Goal: Task Accomplishment & Management: Complete application form

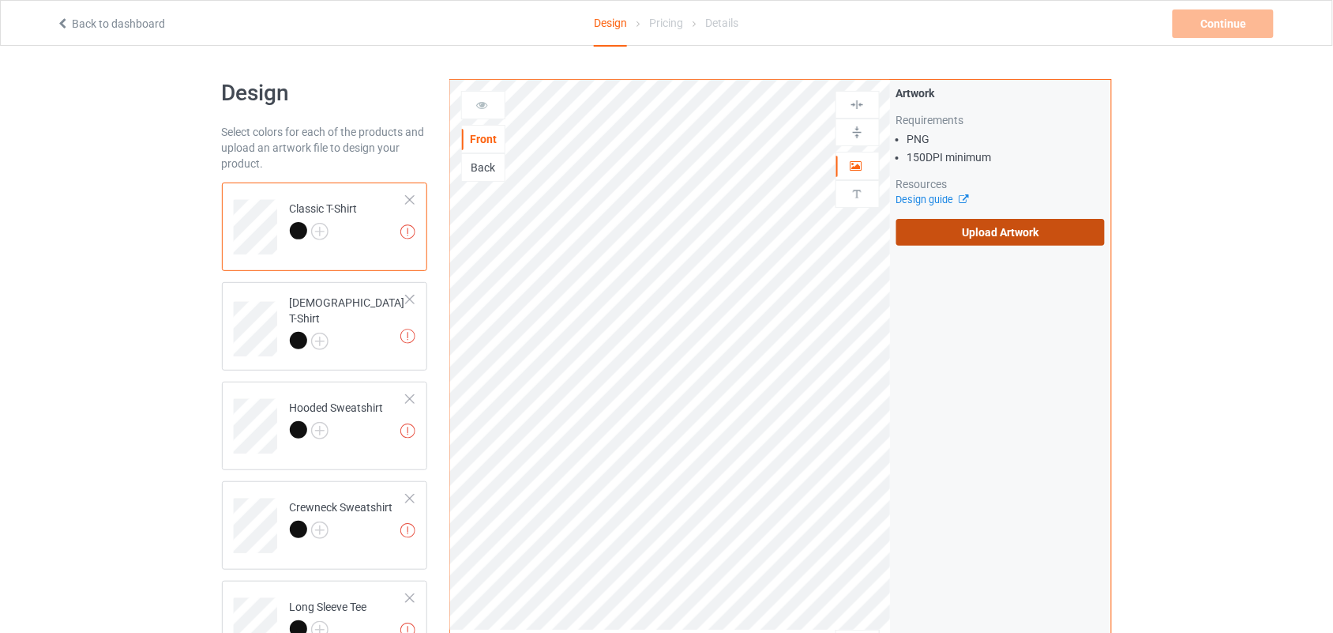
click at [1013, 242] on label "Upload Artwork" at bounding box center [1000, 232] width 209 height 27
click at [0, 0] on input "Upload Artwork" at bounding box center [0, 0] width 0 height 0
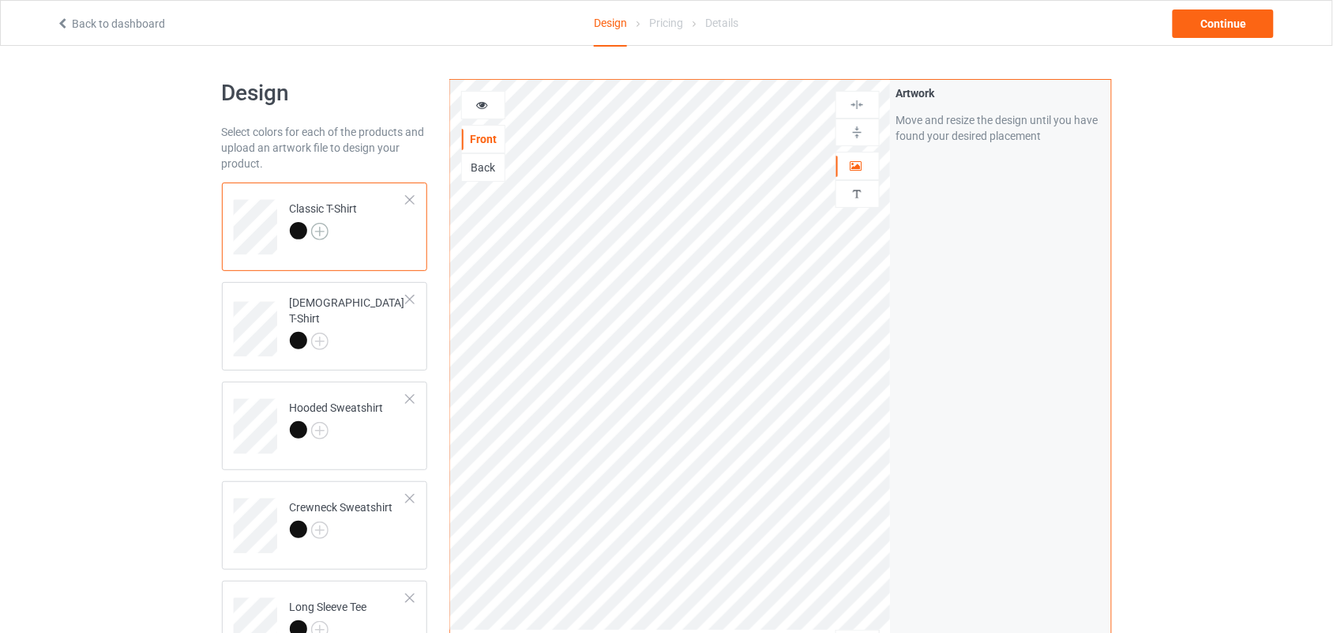
click at [324, 223] on div at bounding box center [324, 233] width 68 height 22
click at [318, 223] on img at bounding box center [319, 231] width 17 height 17
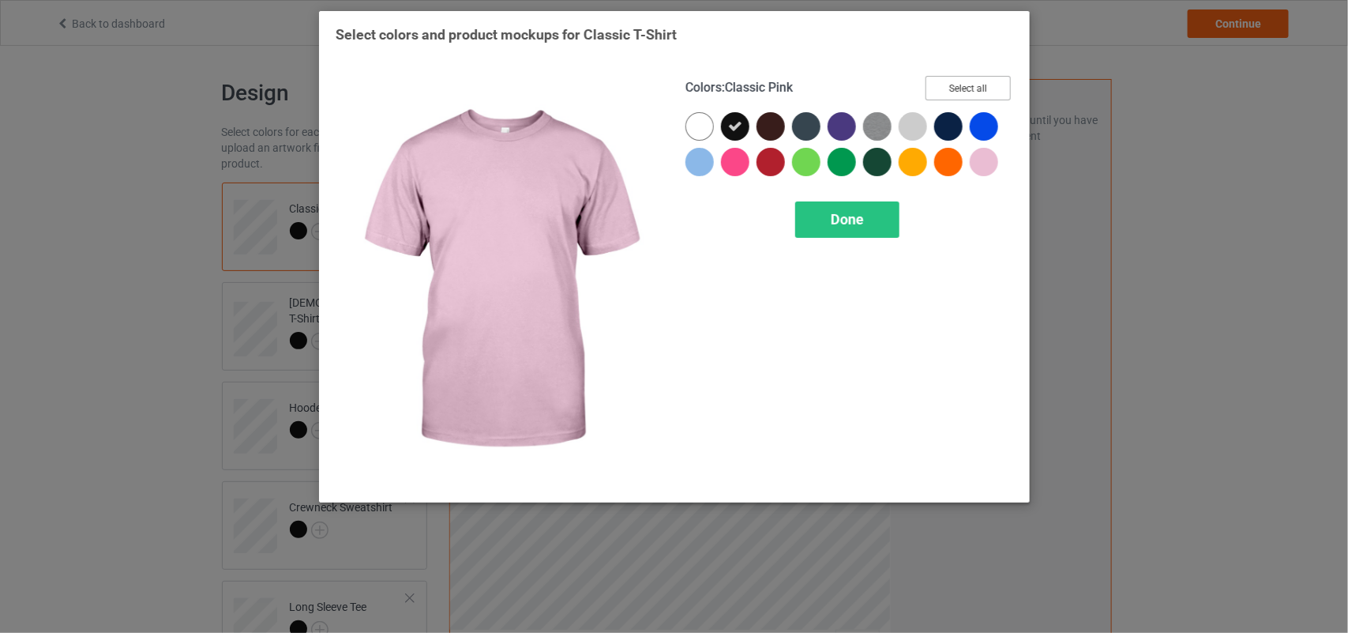
click at [968, 77] on button "Select all" at bounding box center [968, 88] width 85 height 24
click at [968, 77] on button "Reset to Default" at bounding box center [953, 88] width 115 height 24
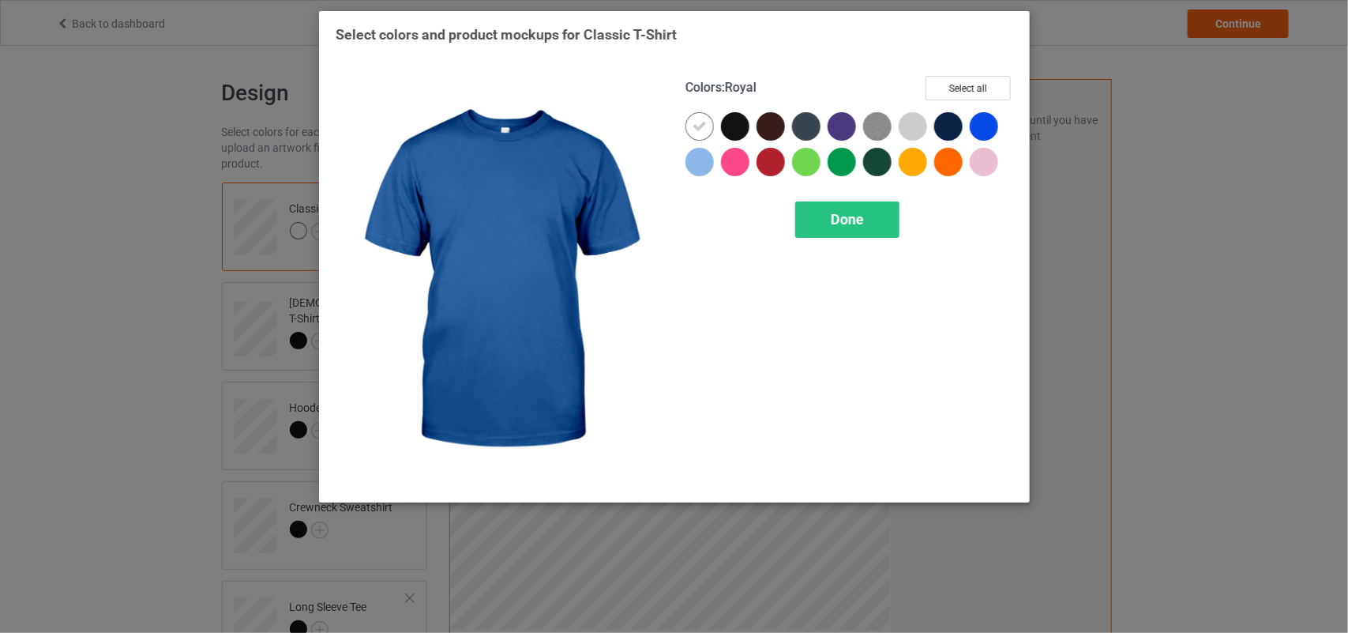
click at [979, 126] on div at bounding box center [984, 126] width 28 height 28
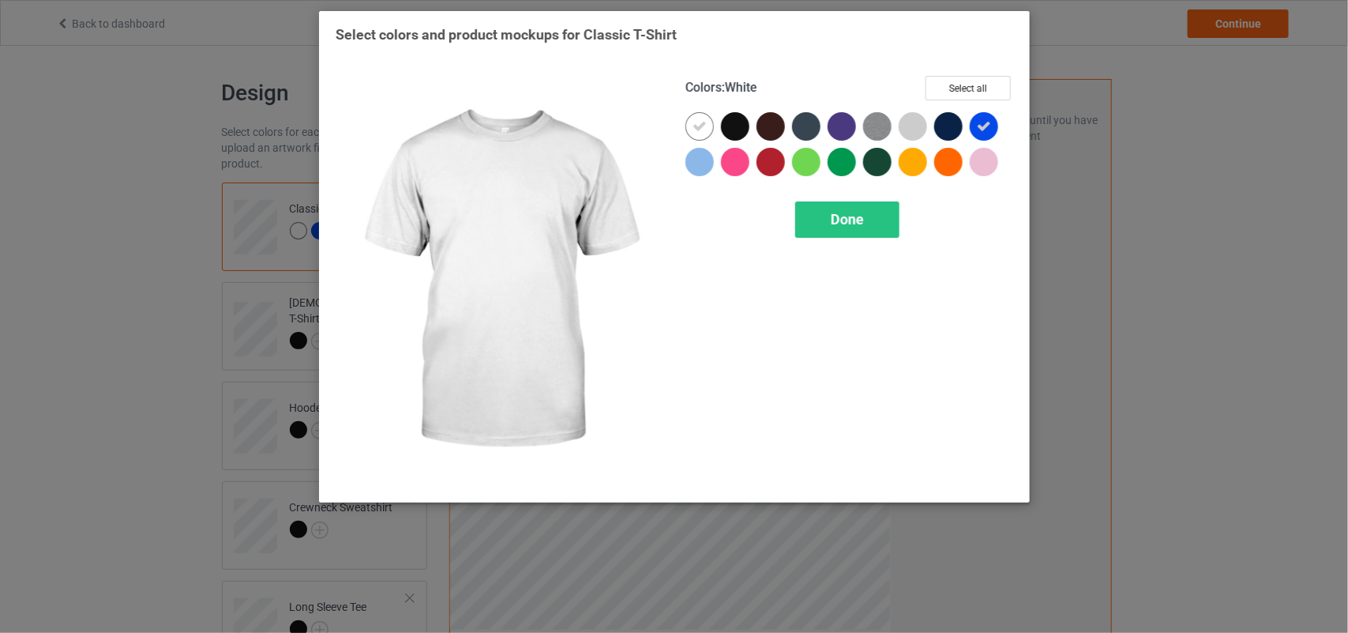
click at [715, 123] on div at bounding box center [704, 130] width 36 height 36
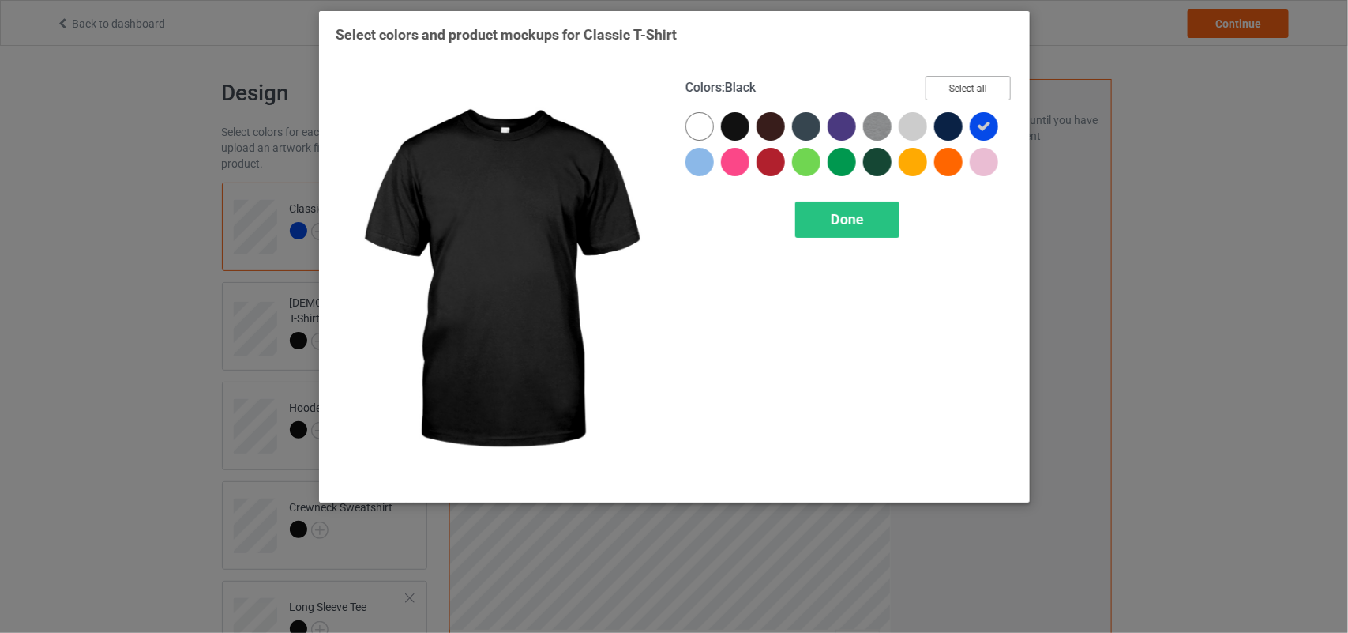
click at [957, 80] on button "Select all" at bounding box center [968, 88] width 85 height 24
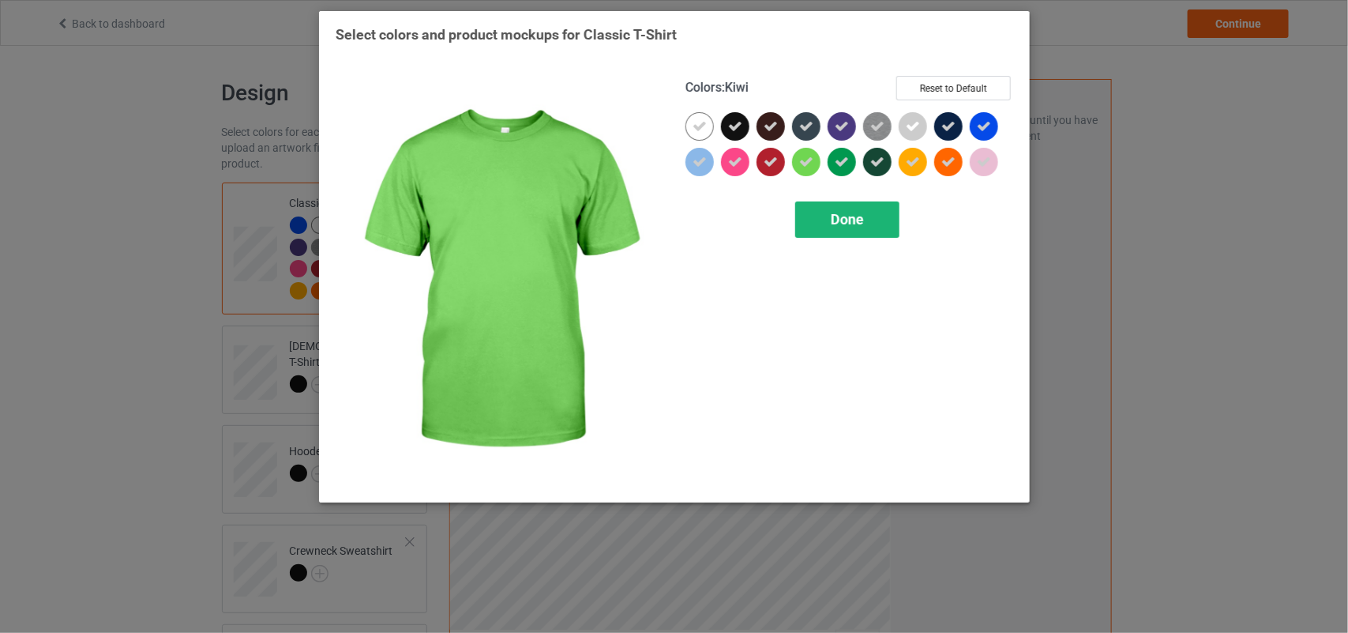
click at [817, 211] on div "Done" at bounding box center [847, 219] width 104 height 36
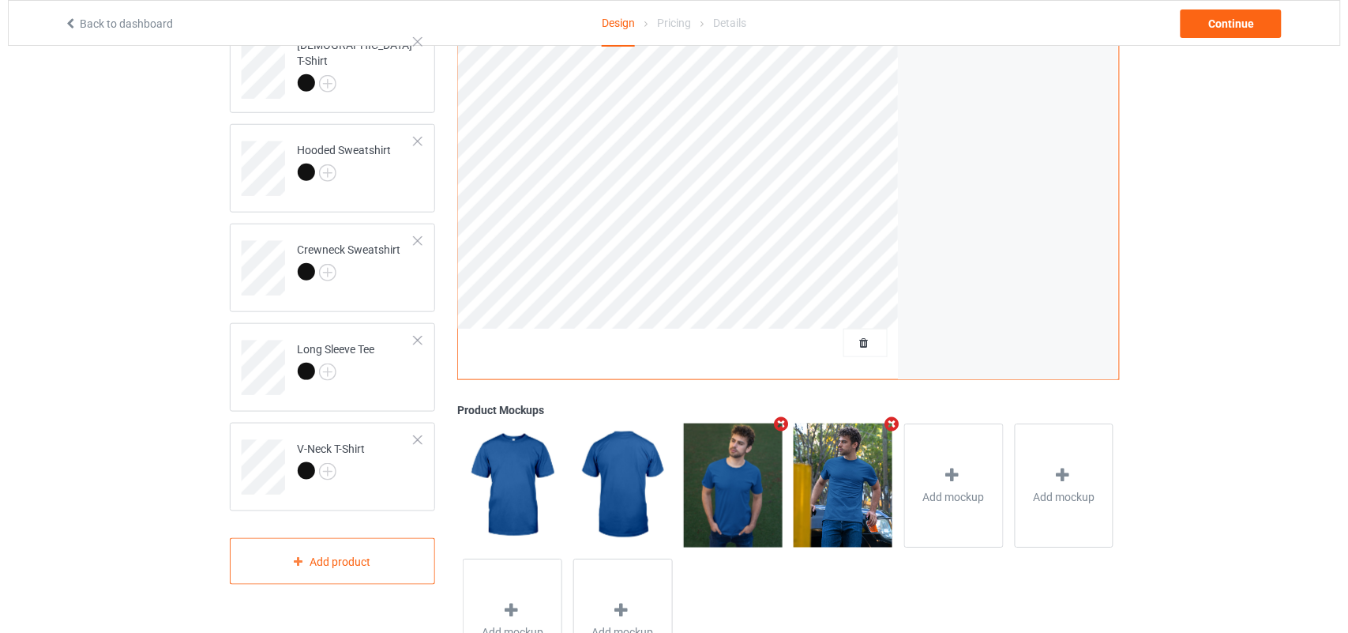
scroll to position [306, 0]
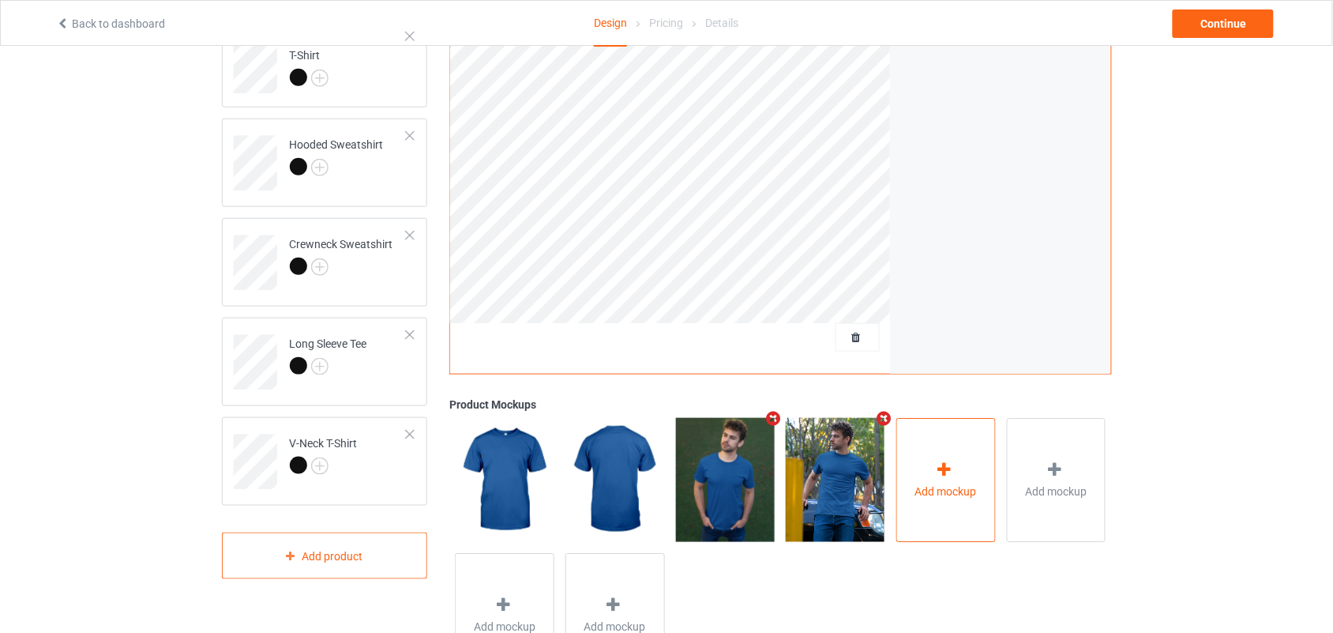
click at [934, 458] on div "Add mockup" at bounding box center [946, 480] width 100 height 124
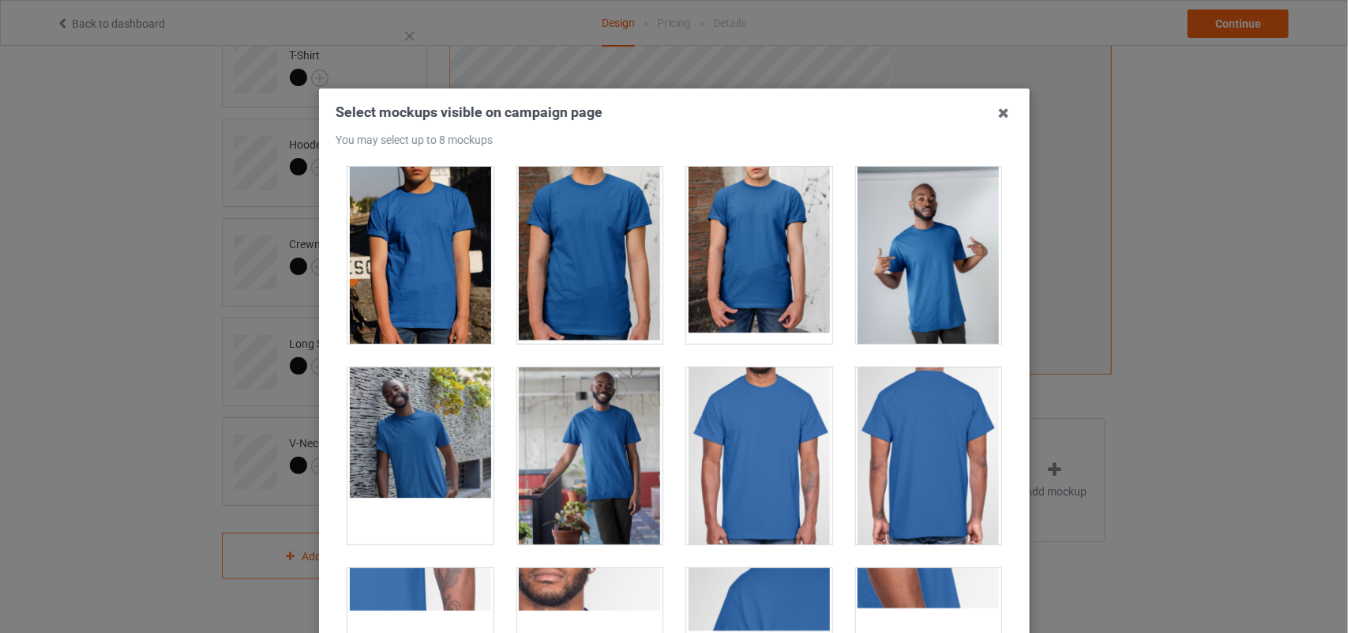
scroll to position [606, 0]
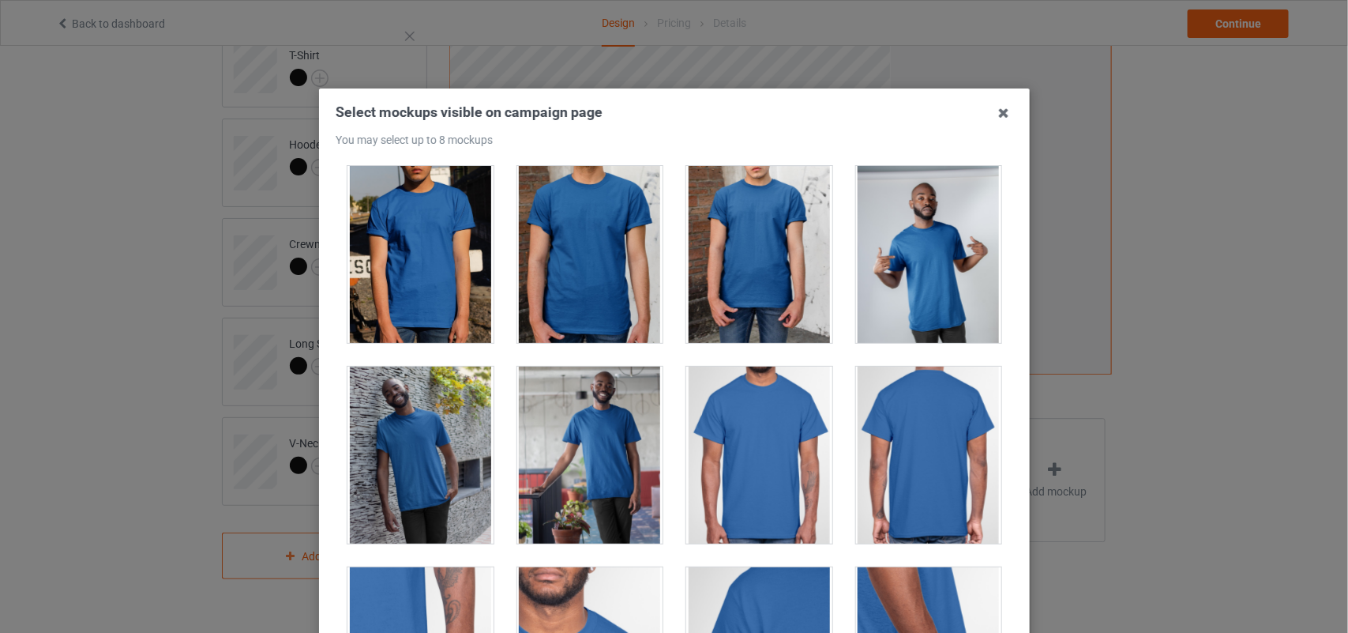
click at [731, 409] on div at bounding box center [759, 454] width 146 height 177
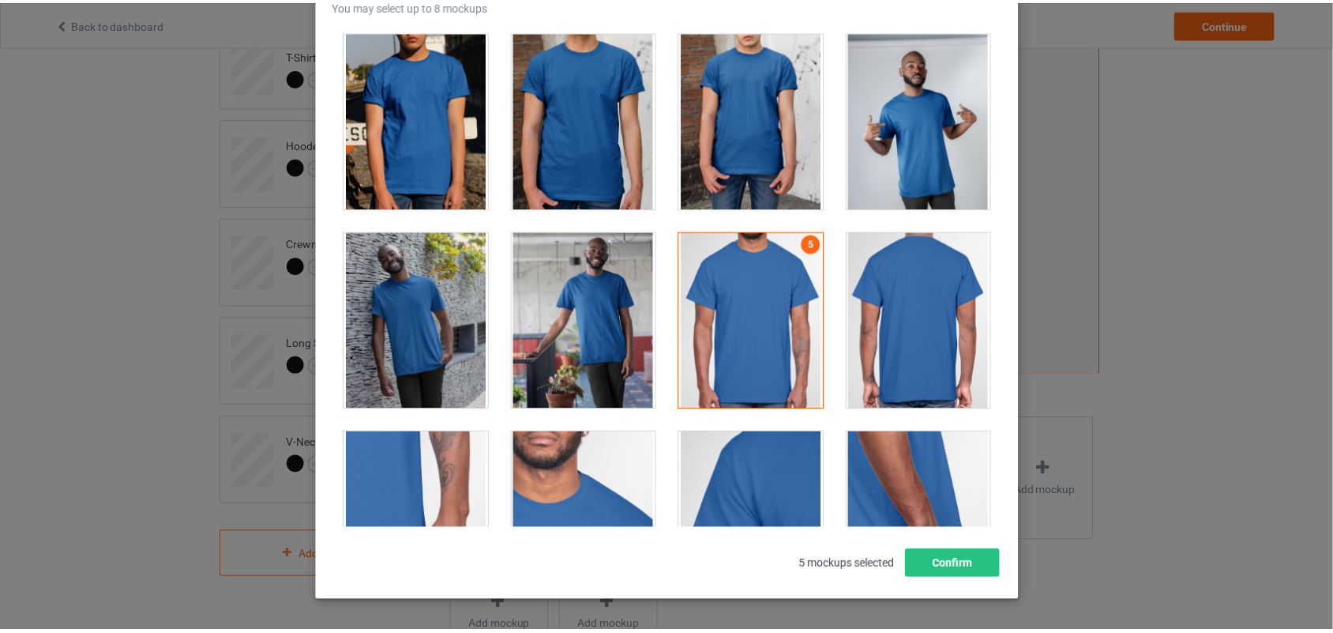
scroll to position [192, 0]
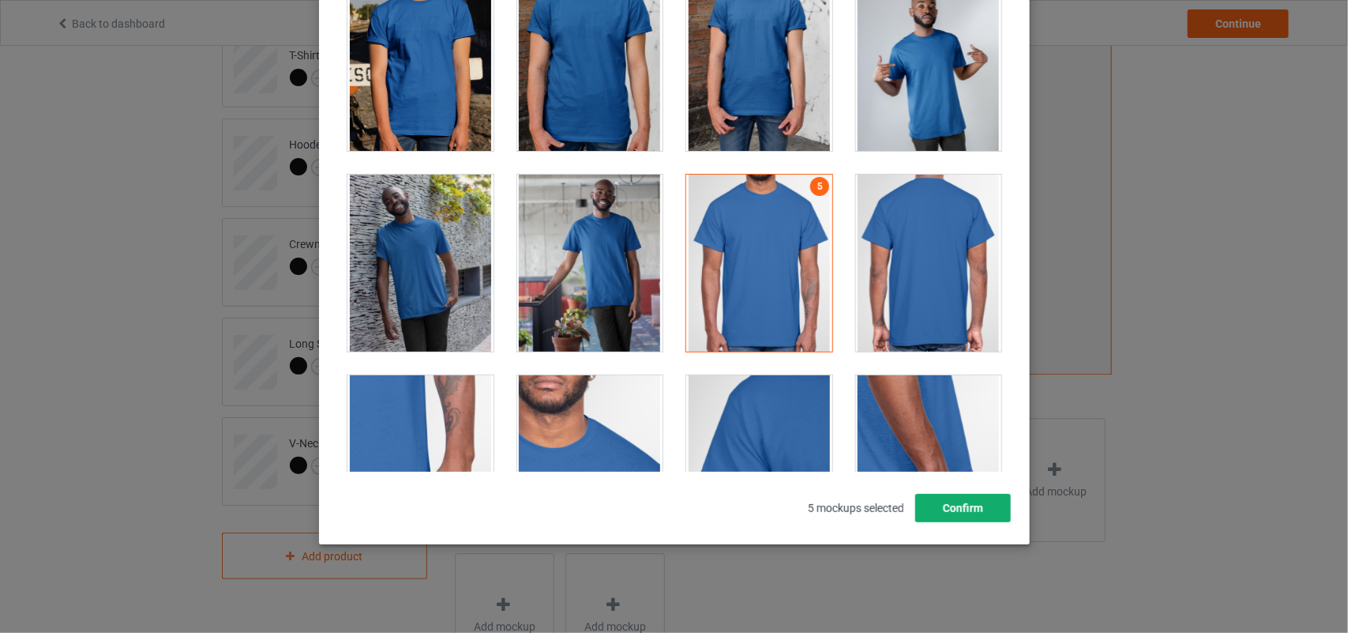
click at [970, 499] on button "Confirm" at bounding box center [963, 508] width 96 height 28
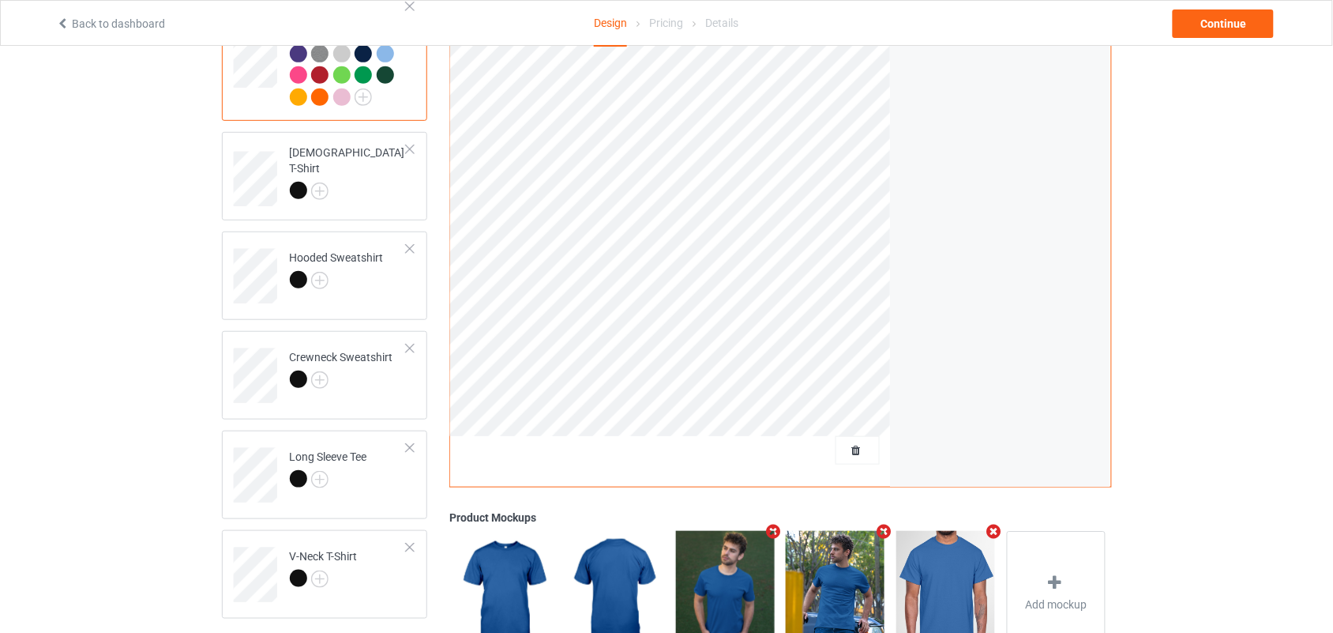
scroll to position [176, 0]
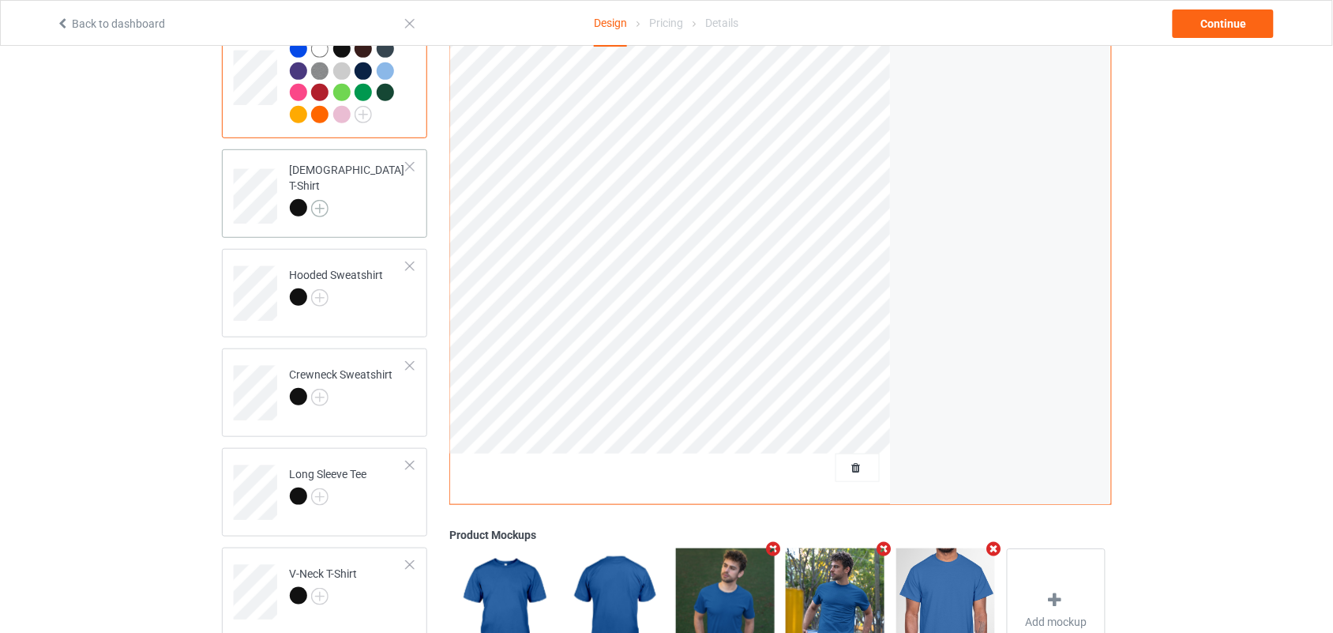
click at [317, 200] on img at bounding box center [319, 208] width 17 height 17
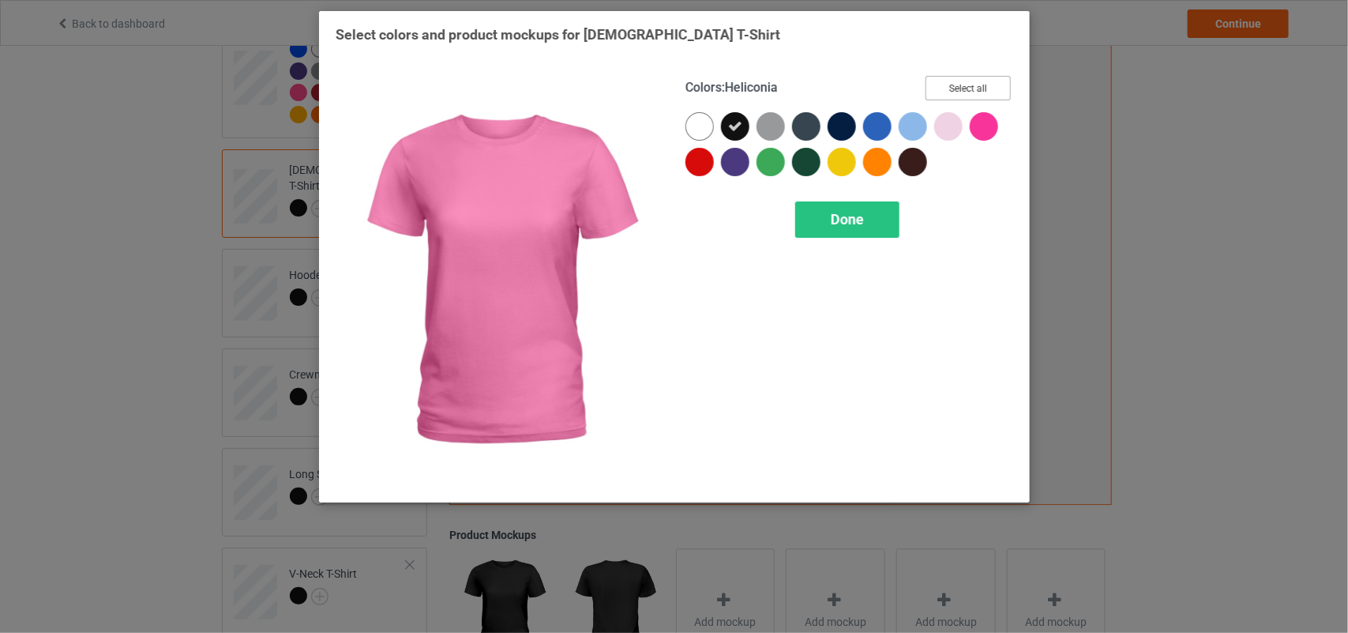
click at [968, 81] on button "Select all" at bounding box center [968, 88] width 85 height 24
click at [968, 81] on button "Reset to Default" at bounding box center [953, 88] width 115 height 24
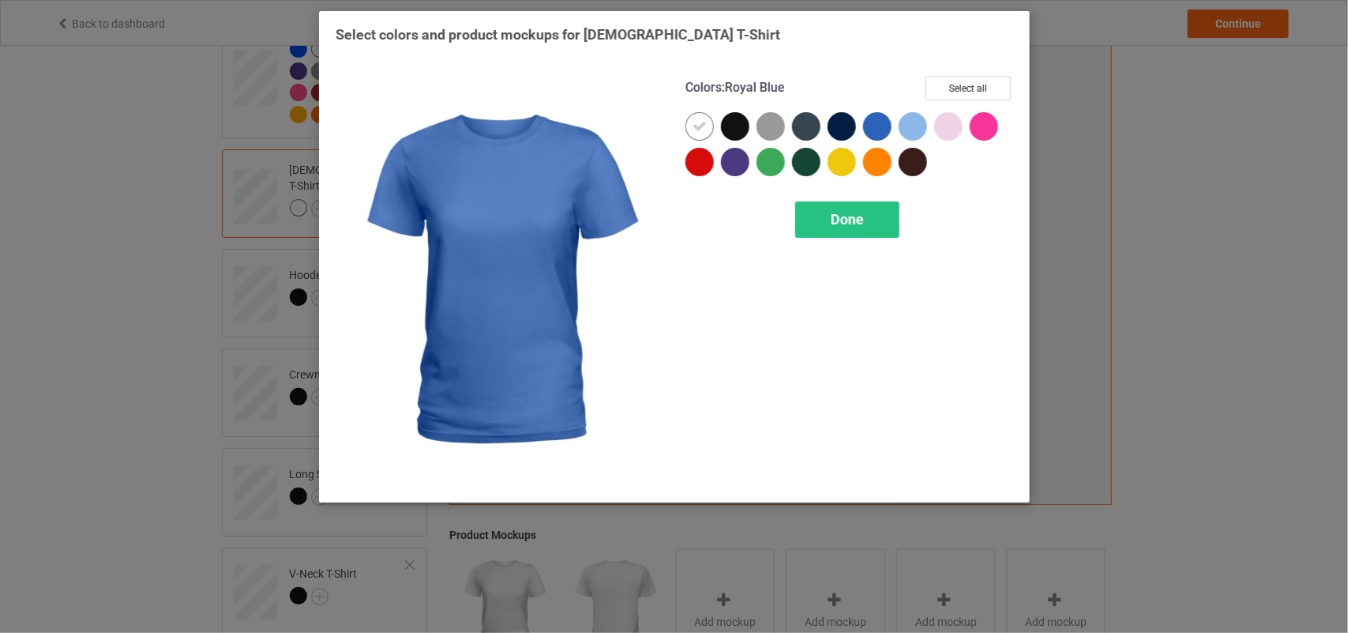
click at [879, 119] on div at bounding box center [877, 126] width 28 height 28
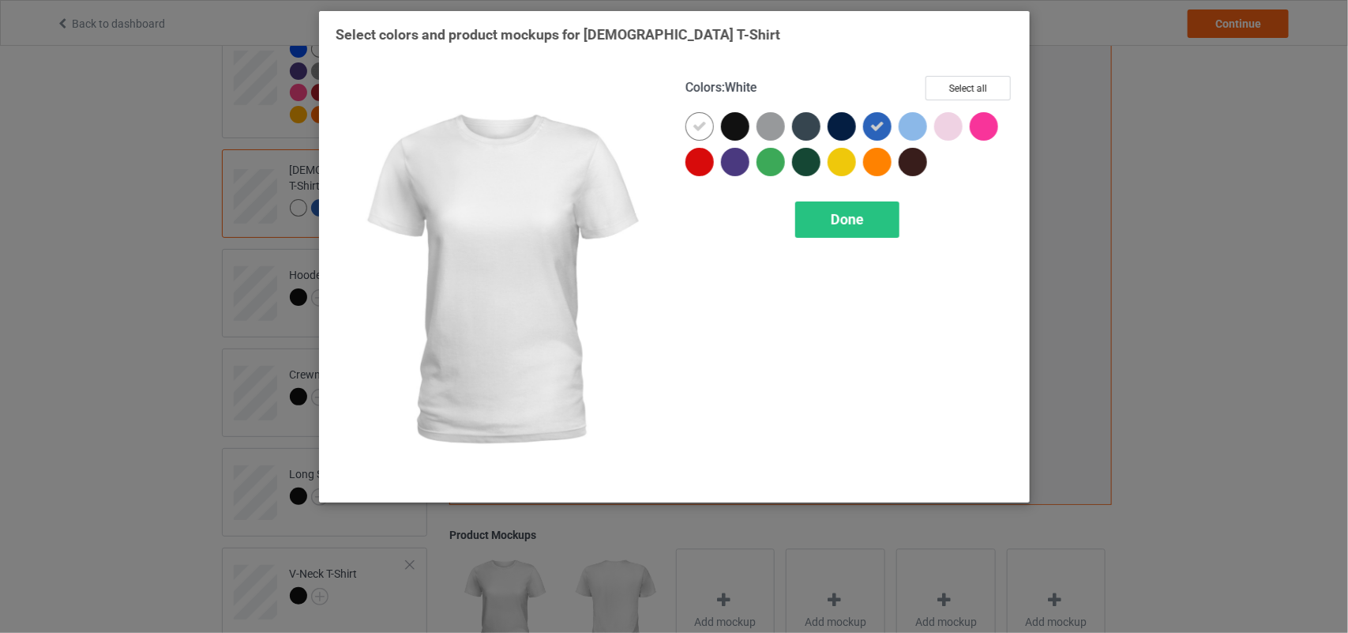
click at [699, 120] on icon at bounding box center [700, 126] width 14 height 14
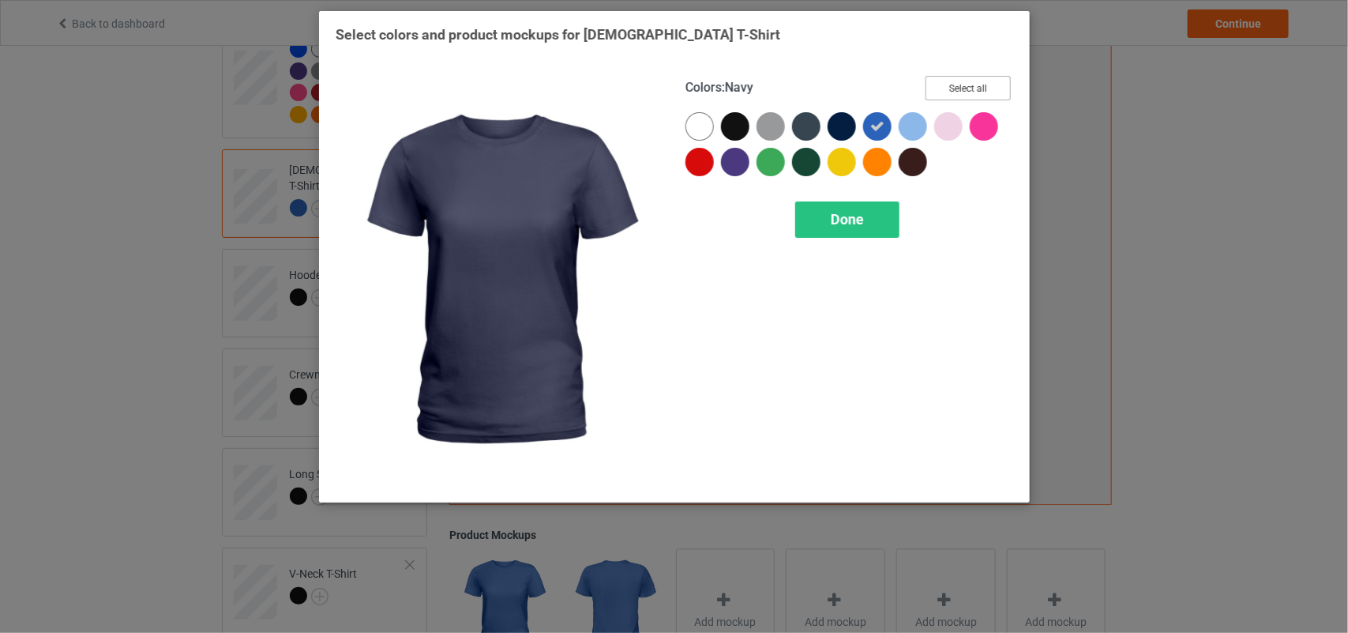
click at [983, 91] on button "Select all" at bounding box center [968, 88] width 85 height 24
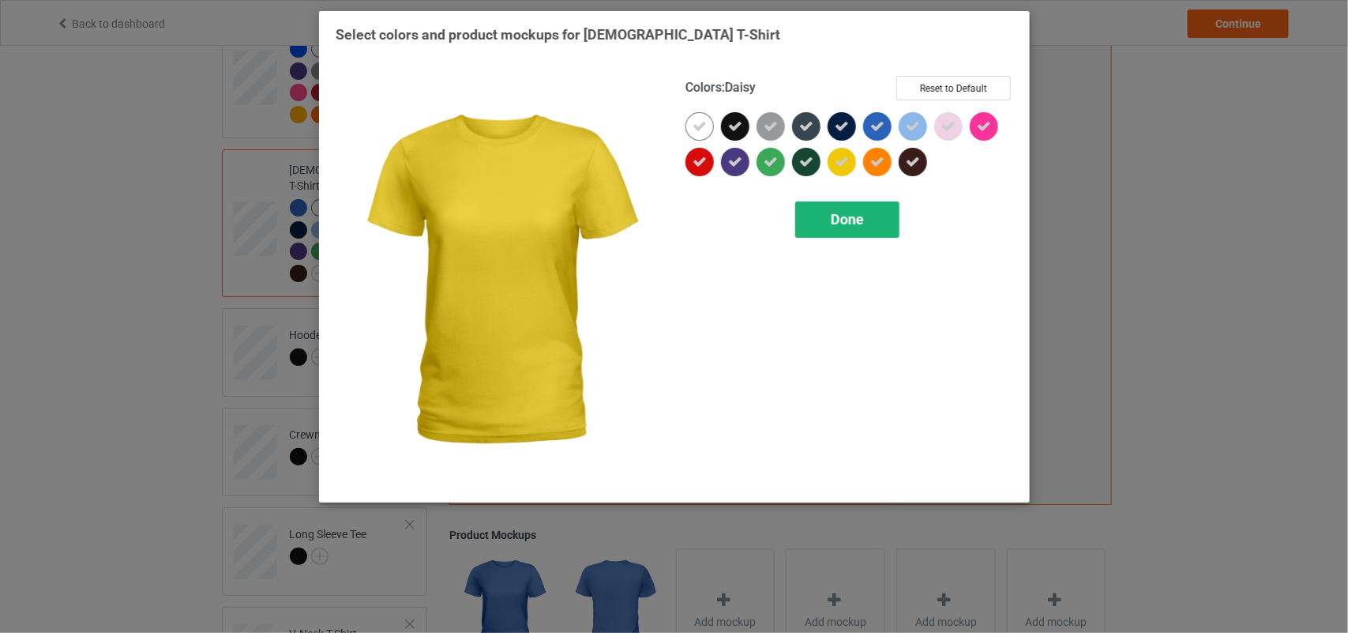
click at [845, 226] on span "Done" at bounding box center [847, 219] width 33 height 17
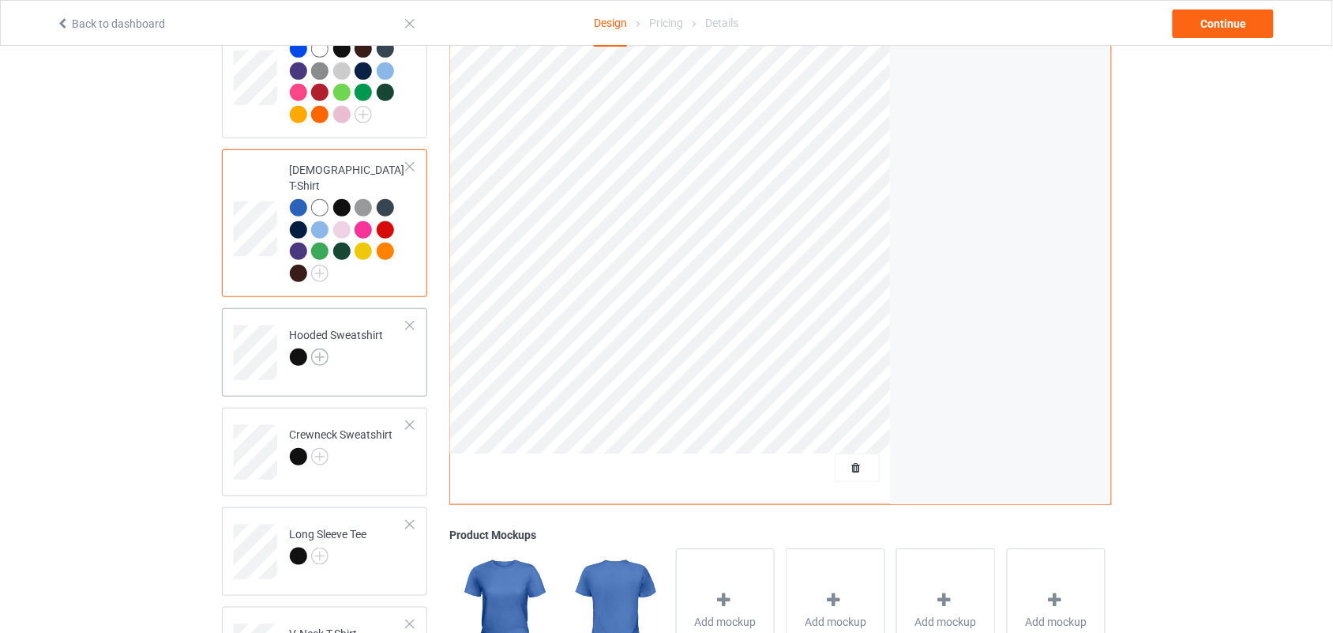
click at [321, 348] on img at bounding box center [319, 356] width 17 height 17
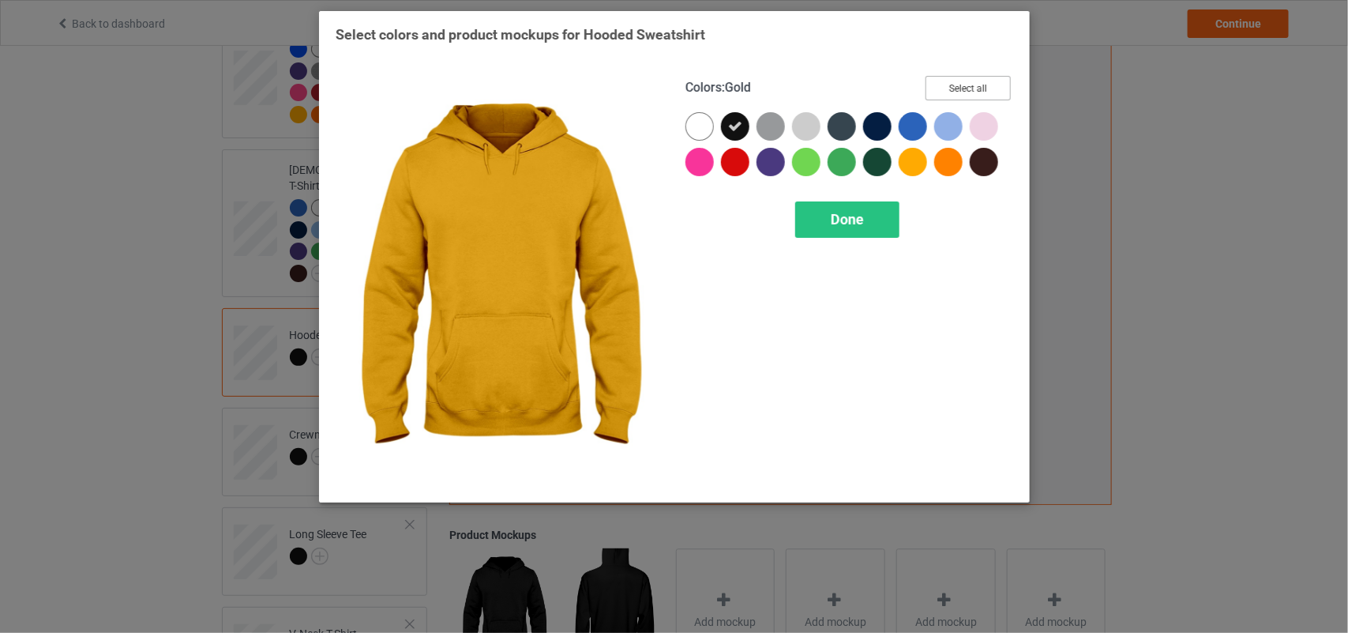
click at [995, 88] on button "Select all" at bounding box center [968, 88] width 85 height 24
click at [995, 85] on button "Select all" at bounding box center [968, 88] width 85 height 24
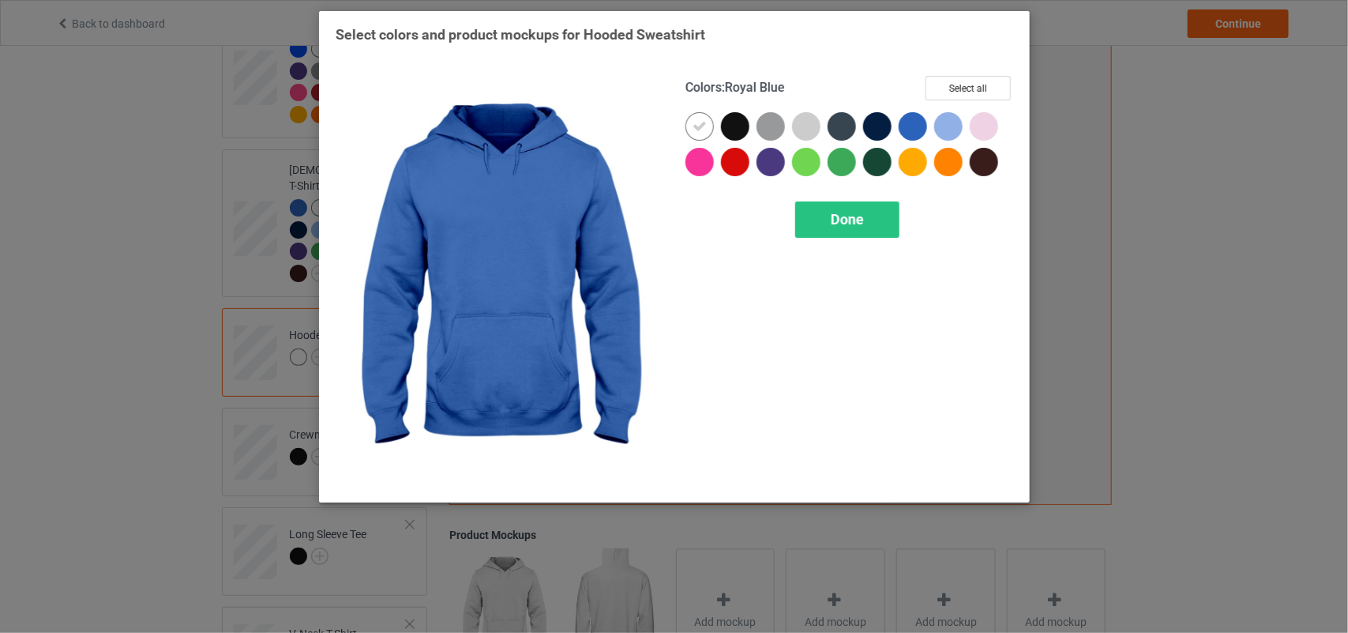
click at [907, 120] on div at bounding box center [913, 126] width 28 height 28
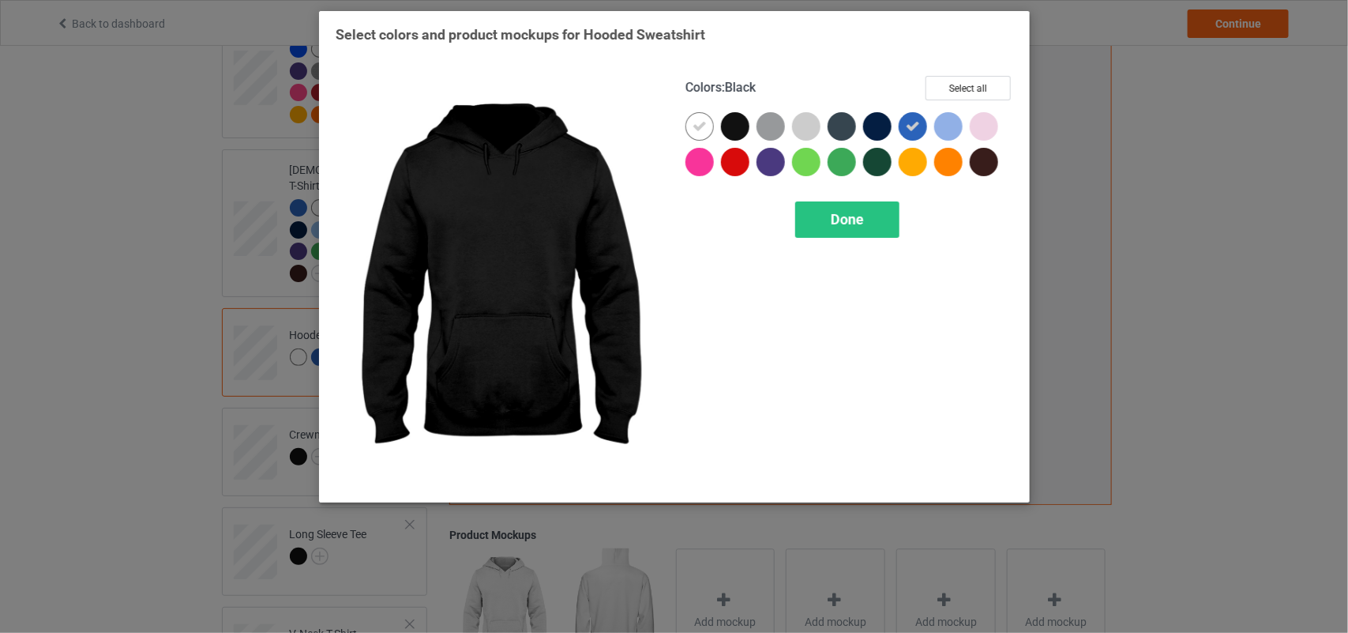
click at [716, 126] on div at bounding box center [704, 130] width 36 height 36
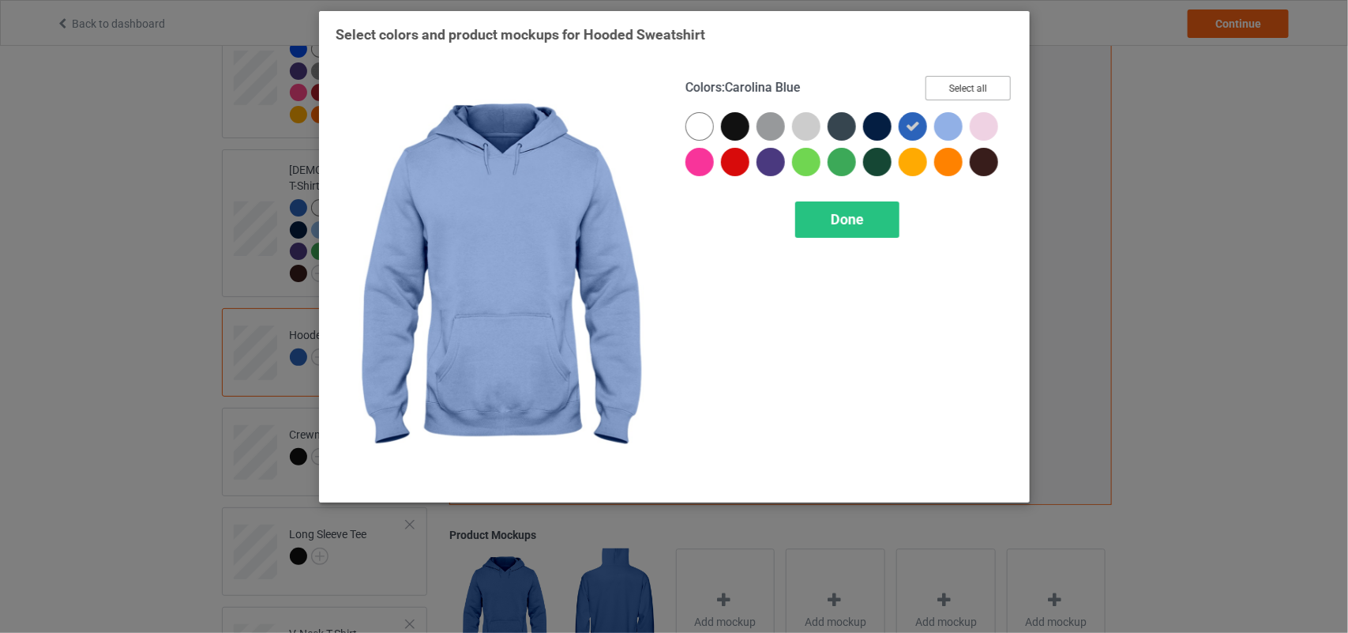
click at [973, 91] on button "Select all" at bounding box center [968, 88] width 85 height 24
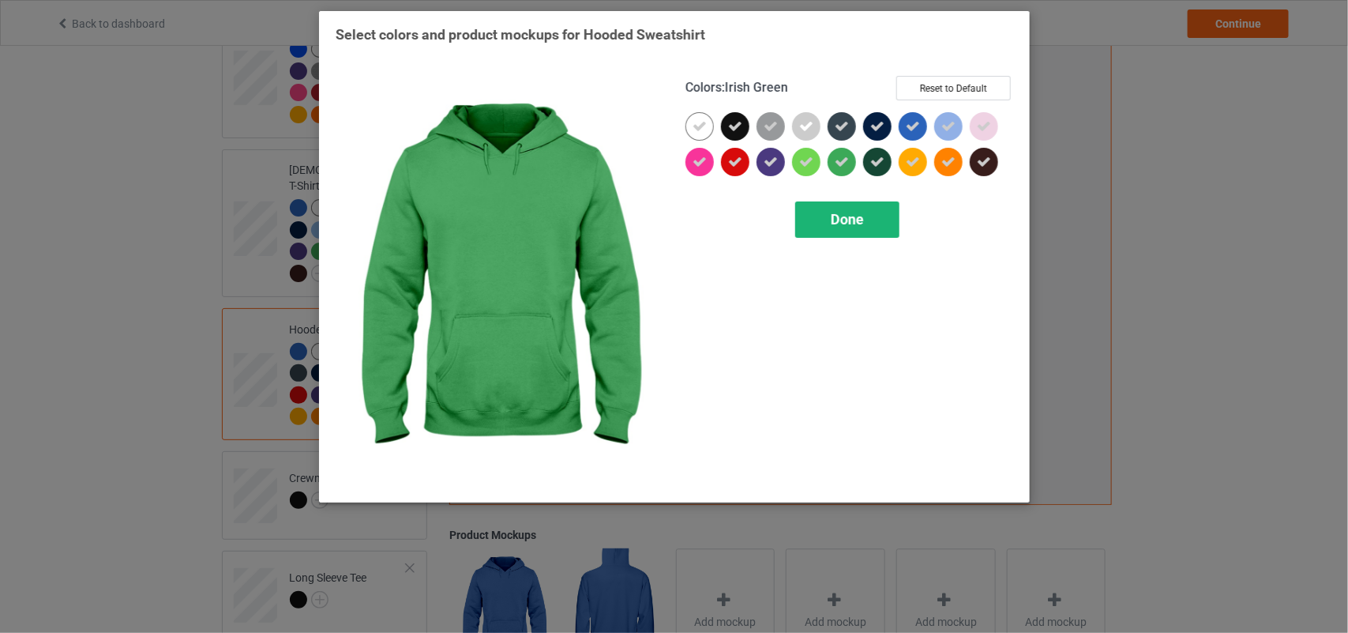
click at [824, 221] on div "Done" at bounding box center [847, 219] width 104 height 36
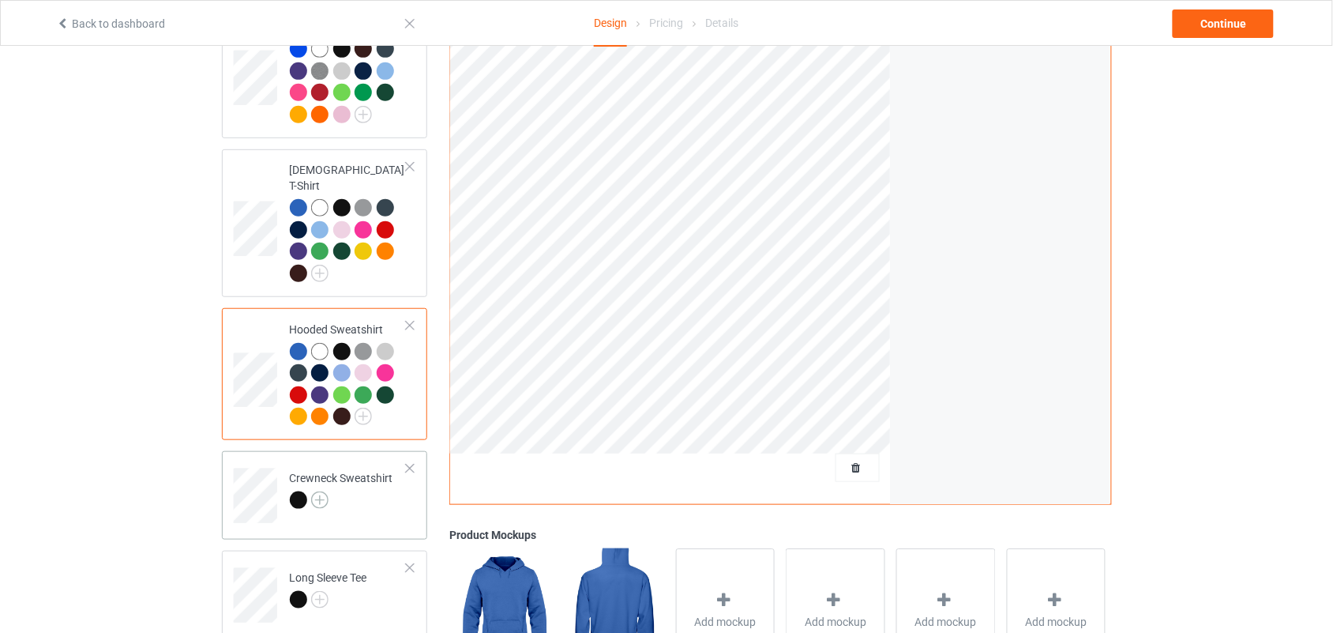
click at [325, 491] on img at bounding box center [319, 499] width 17 height 17
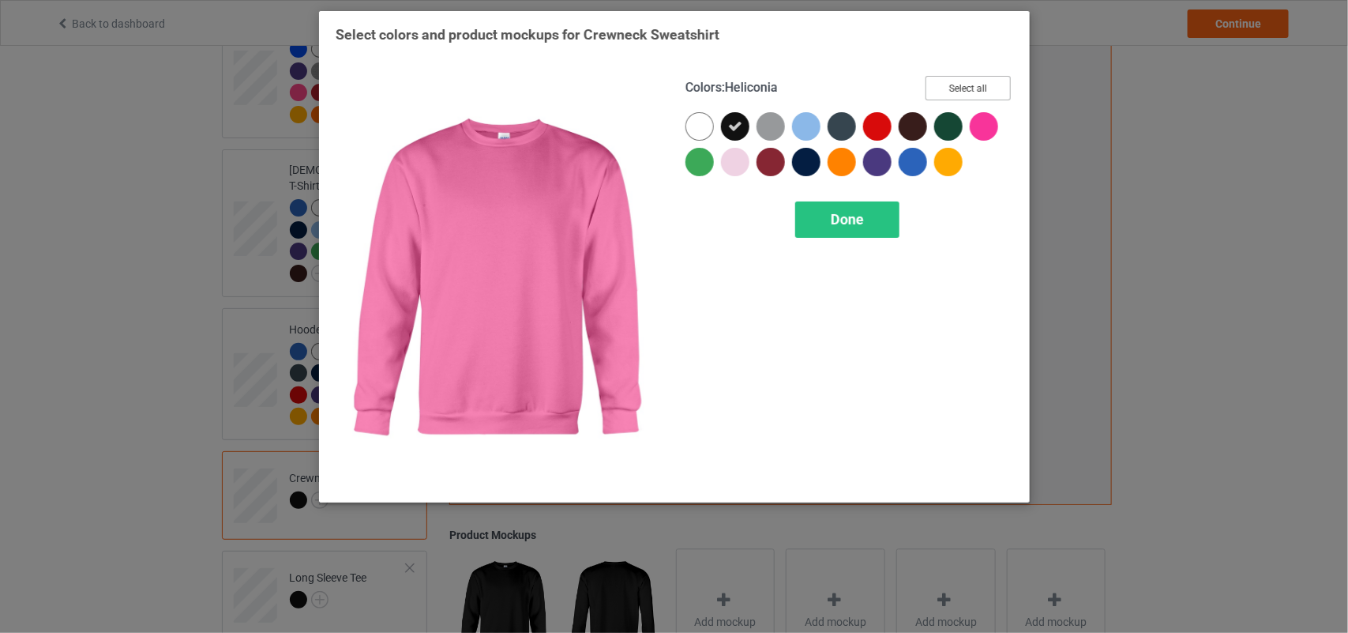
click at [997, 85] on button "Select all" at bounding box center [968, 88] width 85 height 24
click at [997, 83] on button "Reset to Default" at bounding box center [953, 88] width 115 height 24
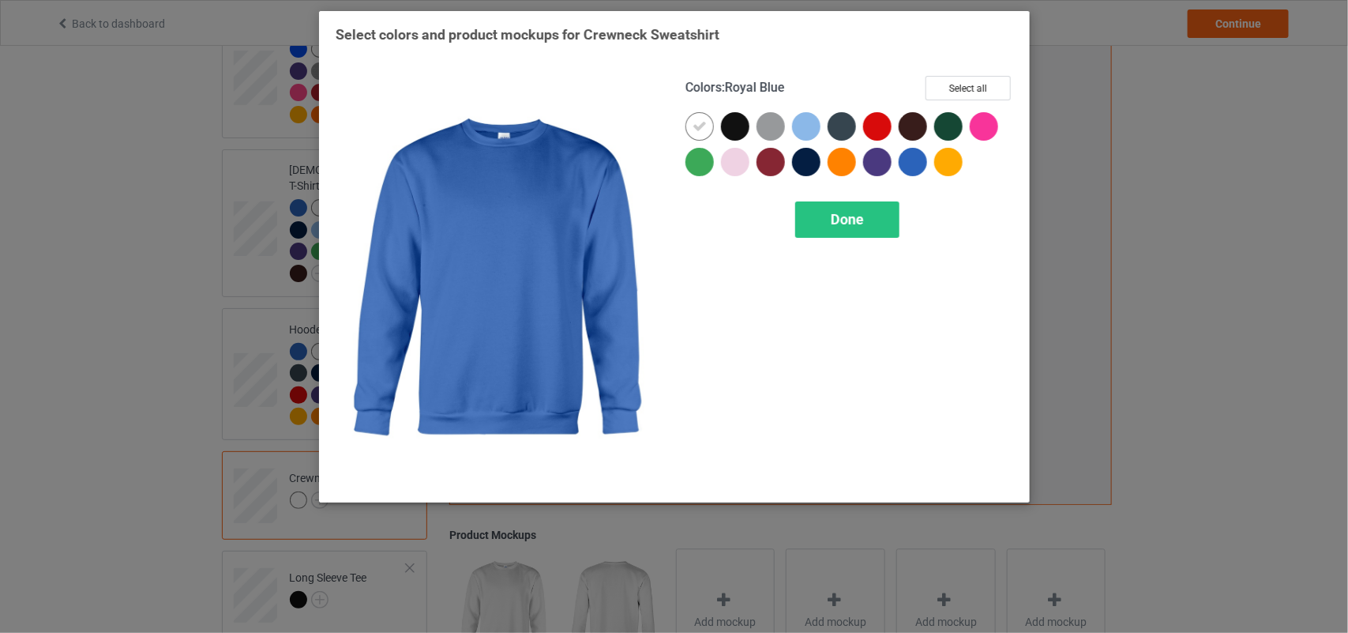
click at [904, 166] on div at bounding box center [913, 162] width 28 height 28
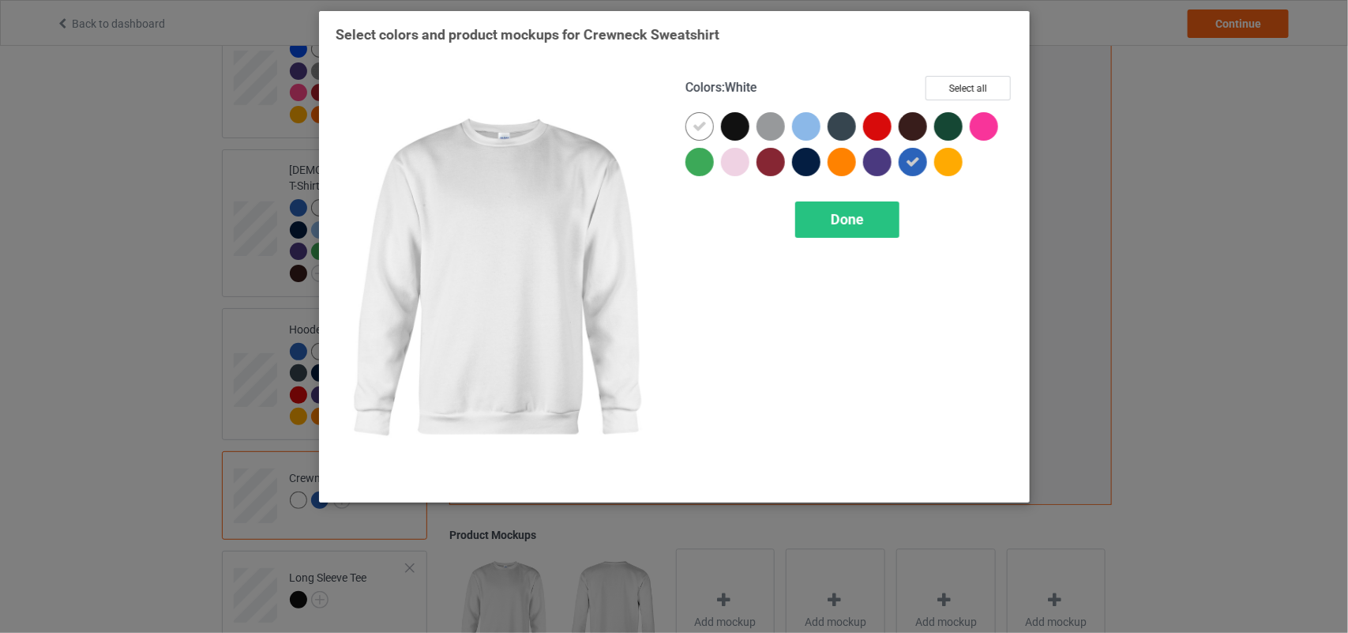
click at [709, 131] on div at bounding box center [700, 126] width 28 height 28
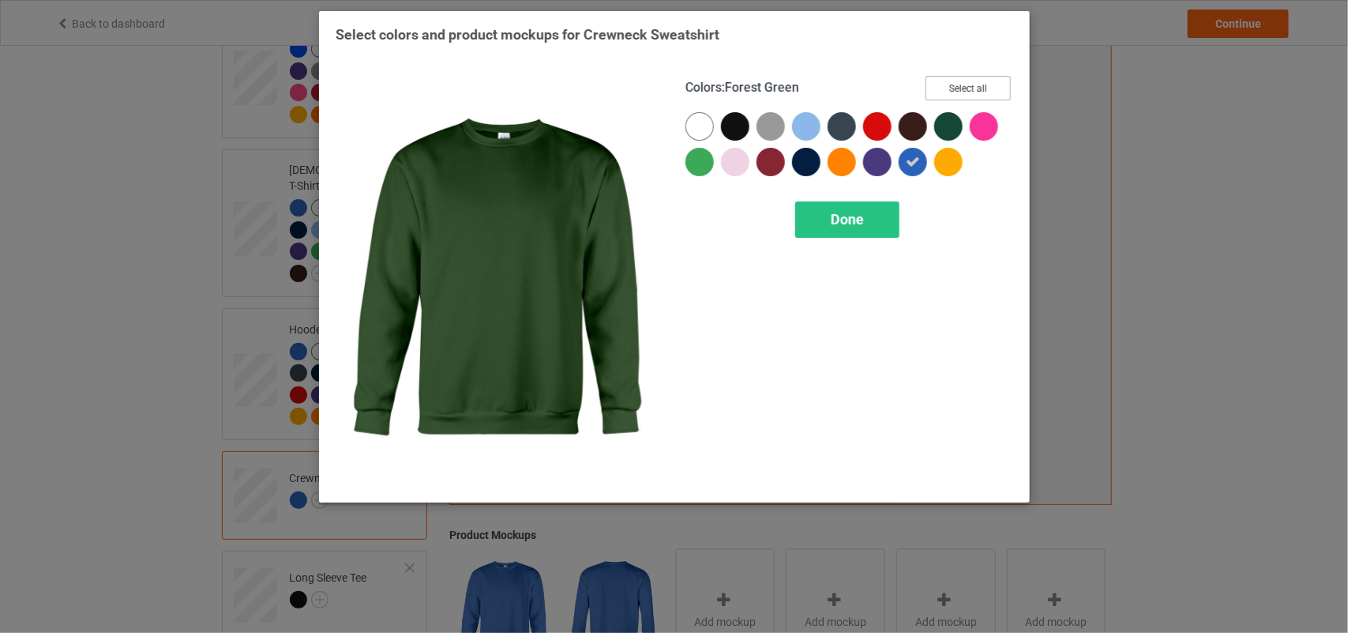
click at [945, 95] on button "Select all" at bounding box center [968, 88] width 85 height 24
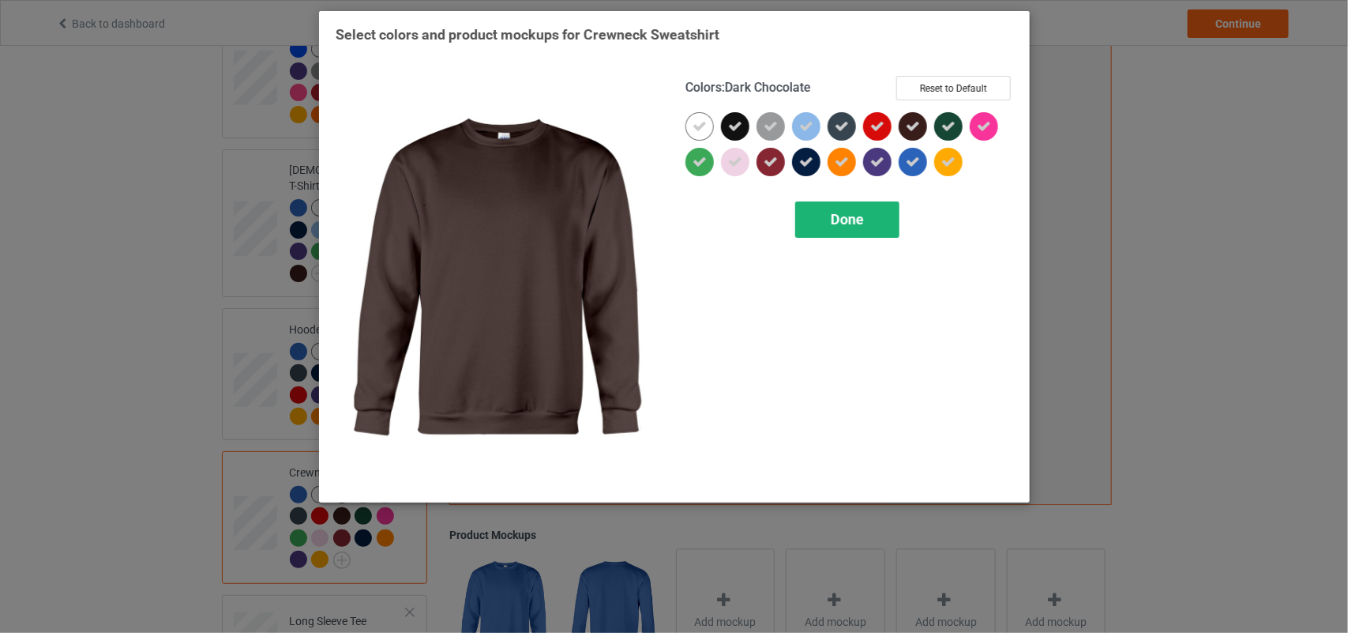
click at [849, 202] on div "Done" at bounding box center [847, 219] width 104 height 36
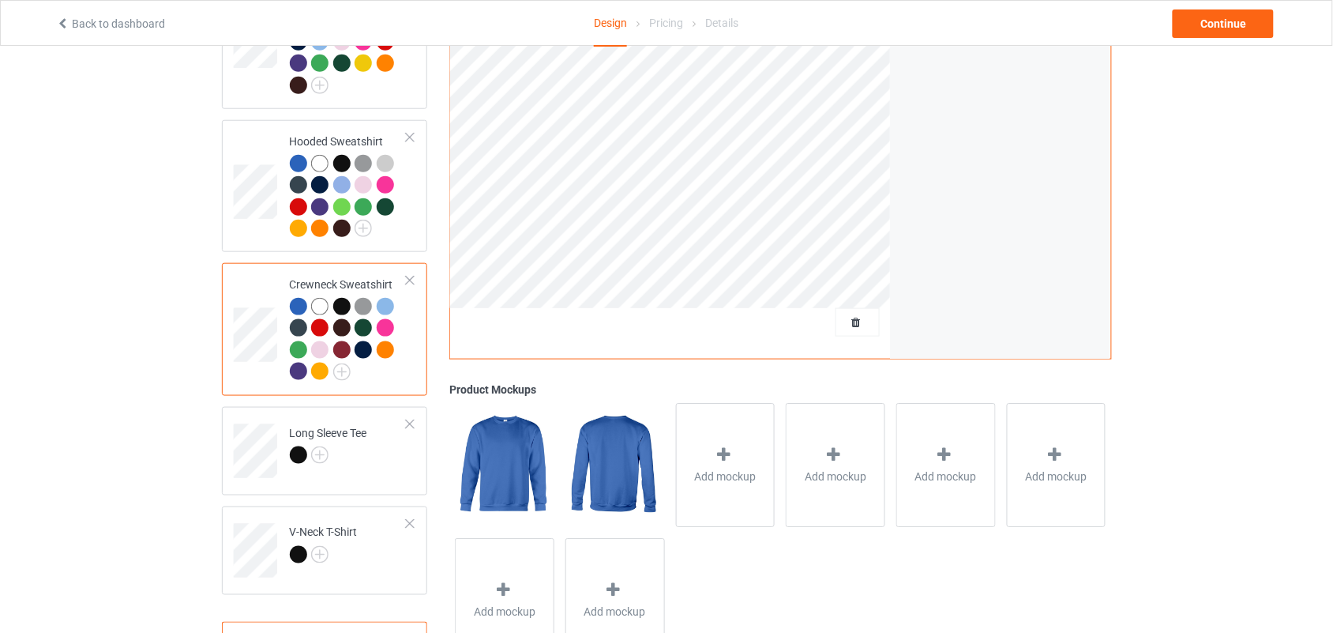
scroll to position [399, 0]
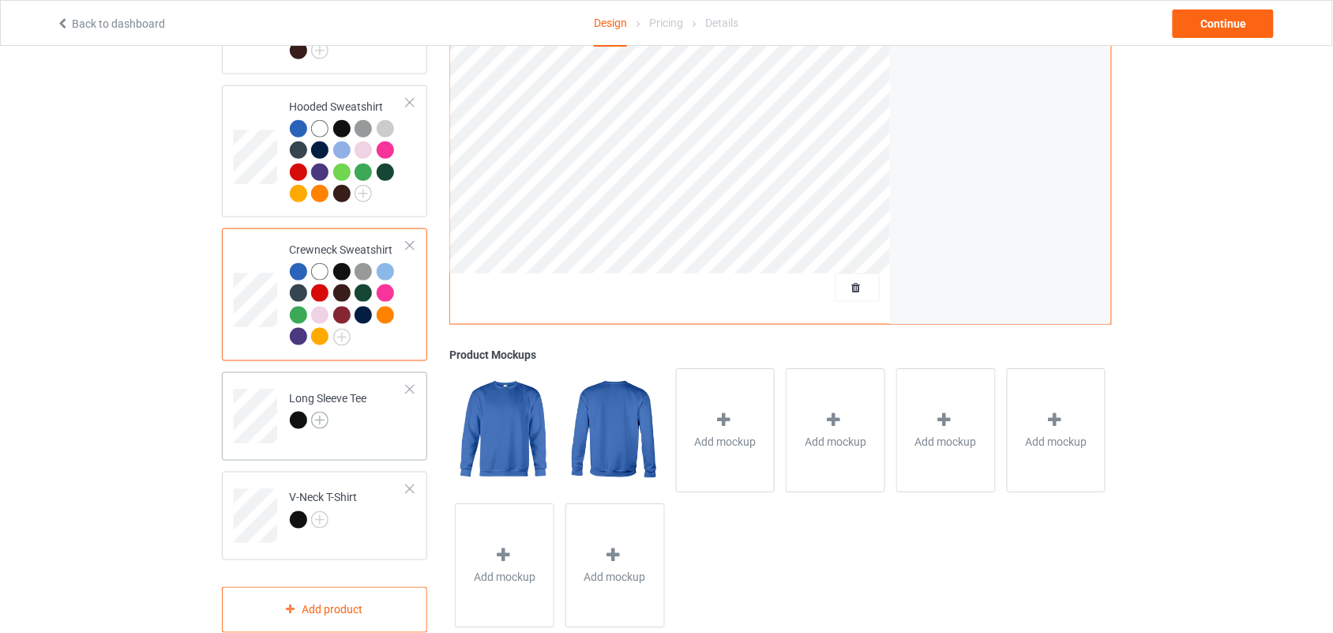
click at [325, 412] on img at bounding box center [319, 420] width 17 height 17
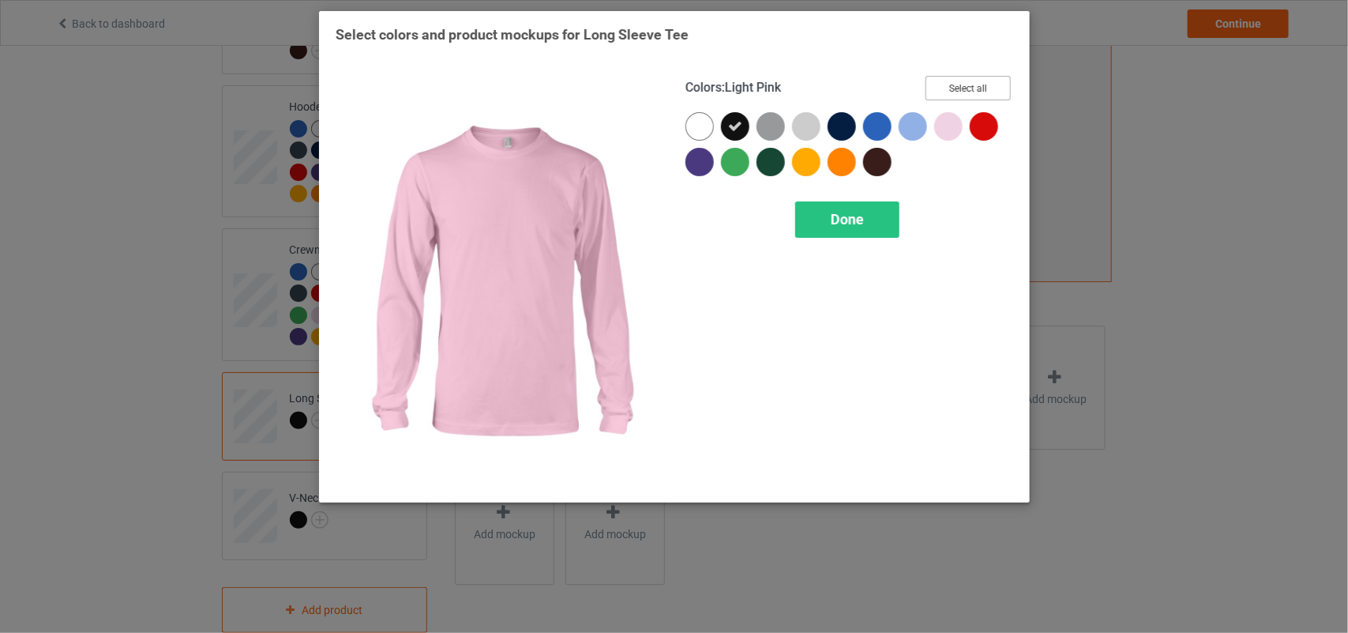
click at [964, 93] on button "Select all" at bounding box center [968, 88] width 85 height 24
click at [964, 92] on button "Reset to Default" at bounding box center [953, 88] width 115 height 24
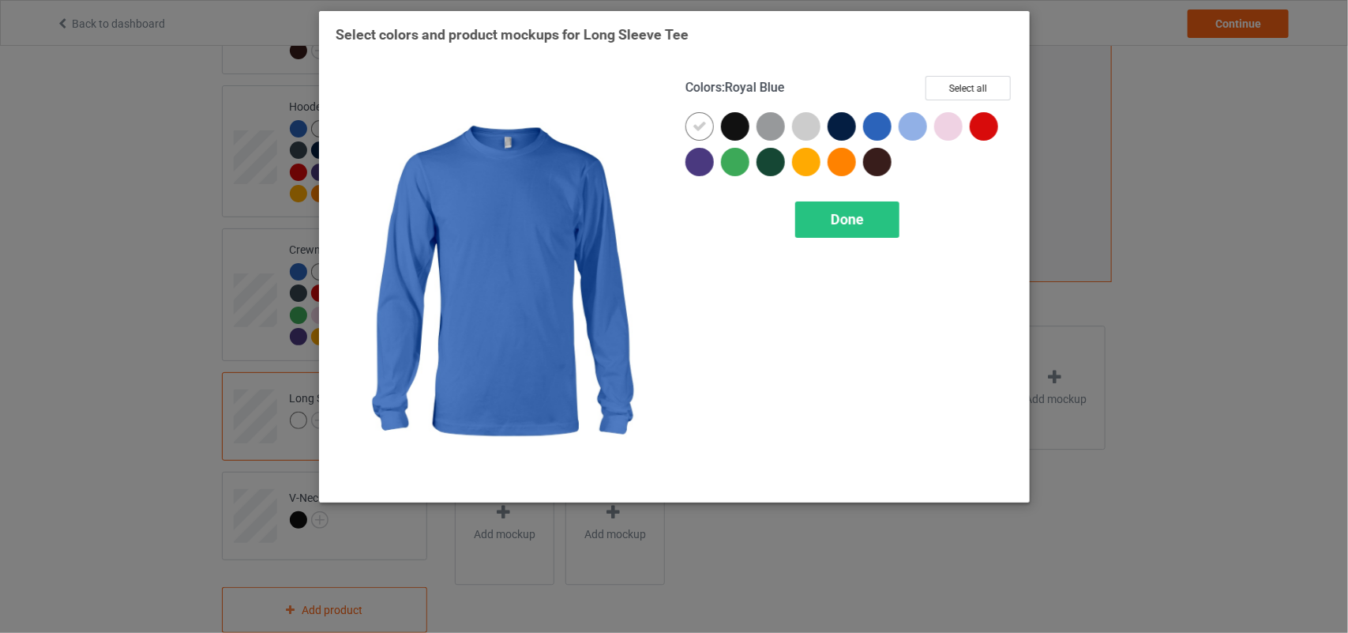
click at [878, 132] on div at bounding box center [877, 126] width 28 height 28
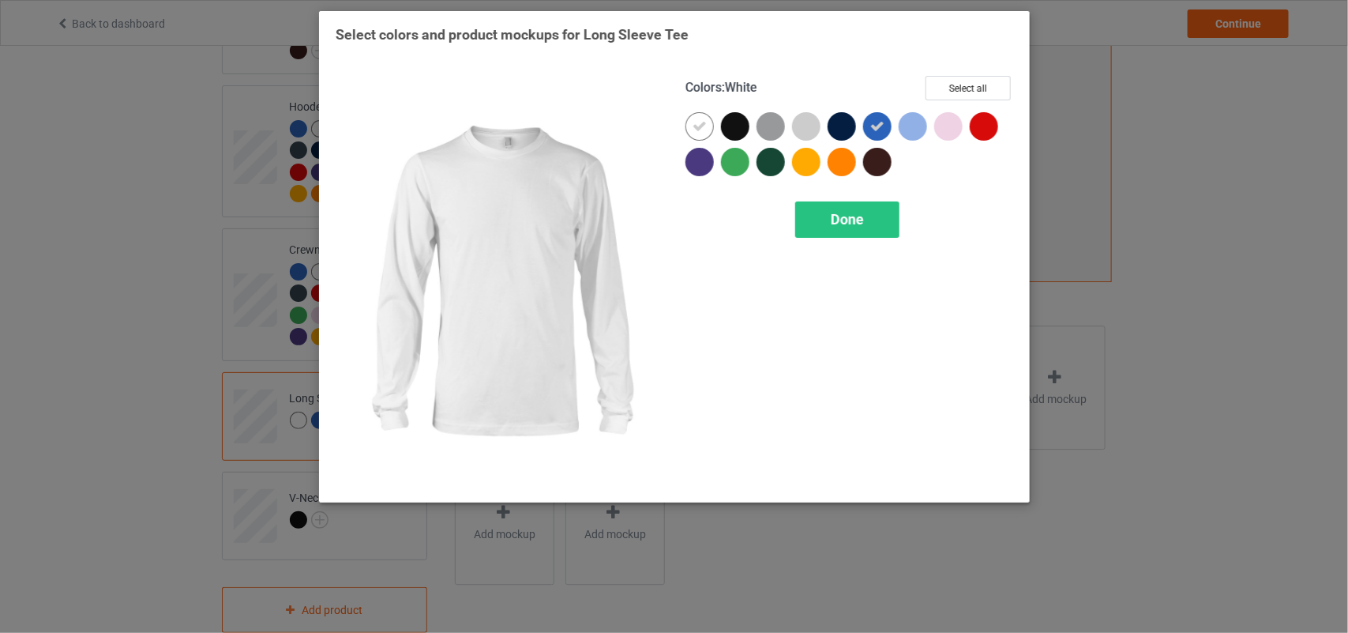
click at [697, 116] on div at bounding box center [700, 126] width 28 height 28
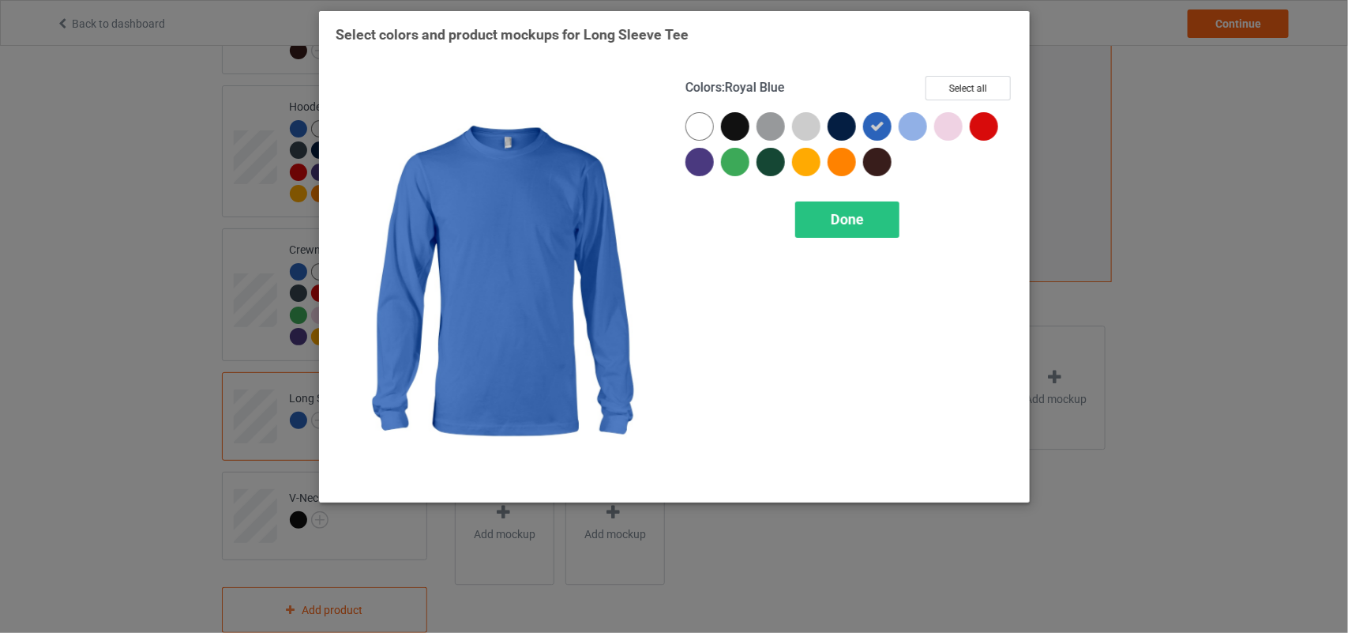
click at [920, 100] on div "Colors : Royal Blue Select all" at bounding box center [850, 94] width 328 height 36
click at [938, 92] on button "Select all" at bounding box center [968, 88] width 85 height 24
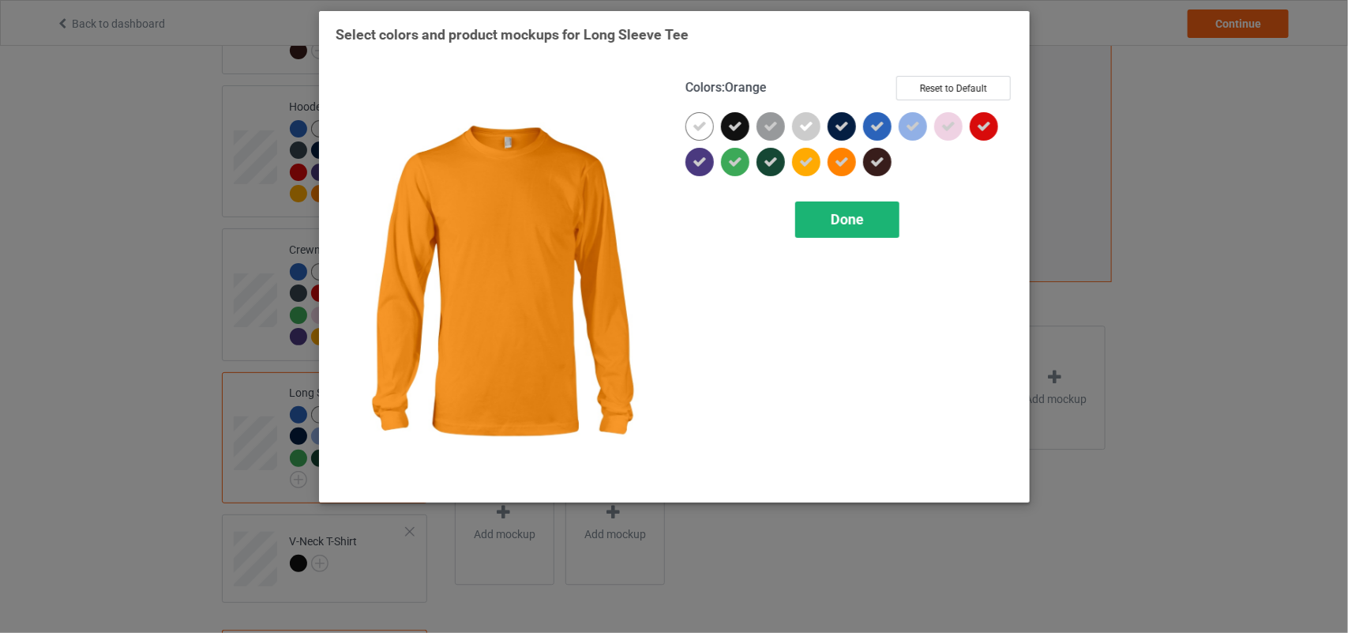
click at [831, 209] on div "Done" at bounding box center [847, 219] width 104 height 36
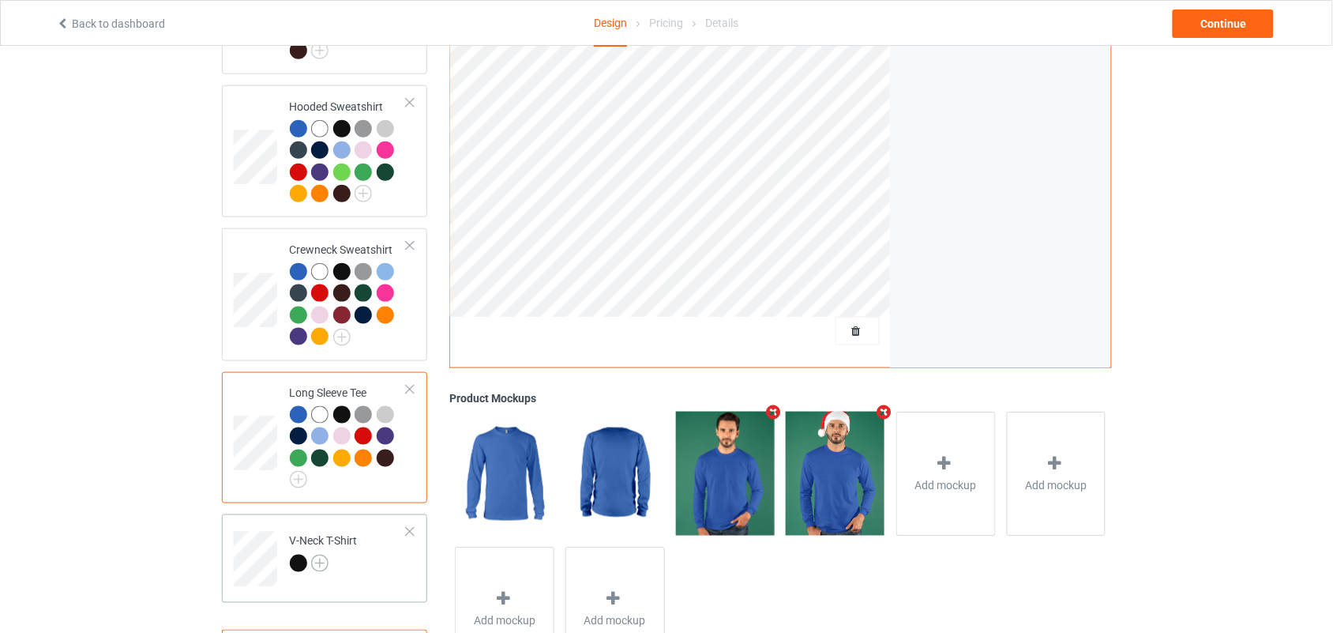
click at [321, 554] on img at bounding box center [319, 562] width 17 height 17
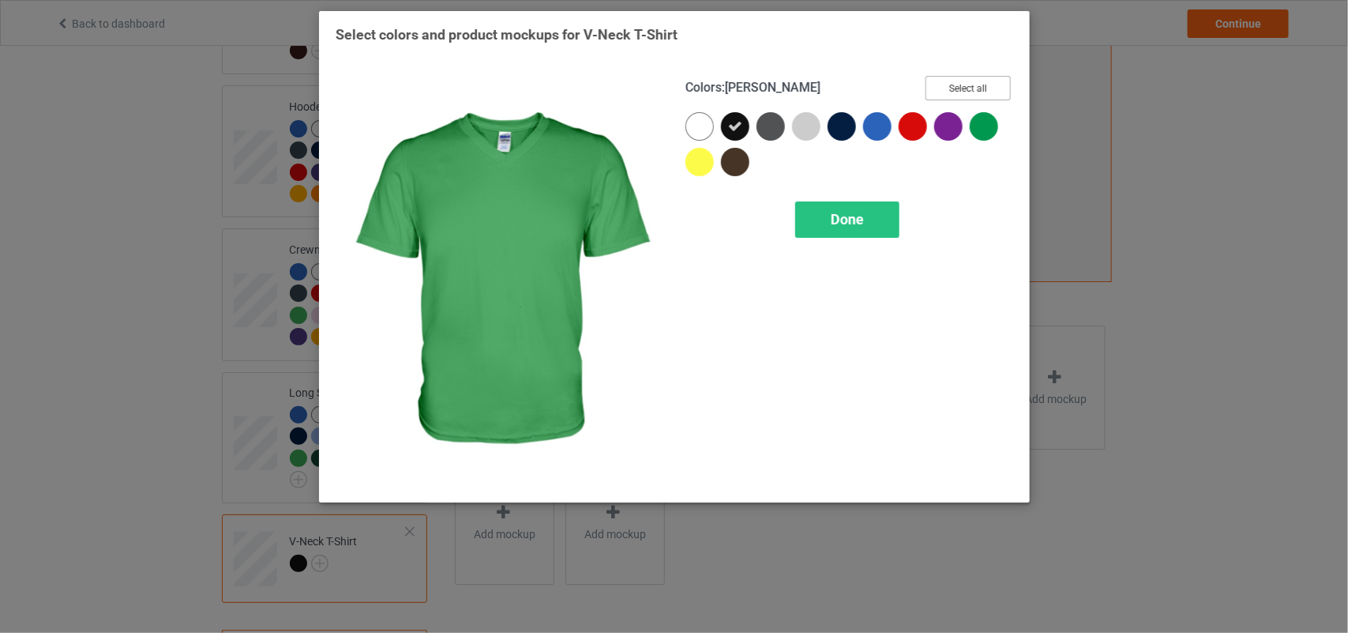
click at [992, 88] on button "Select all" at bounding box center [968, 88] width 85 height 24
click at [990, 88] on button "Reset to Default" at bounding box center [953, 88] width 115 height 24
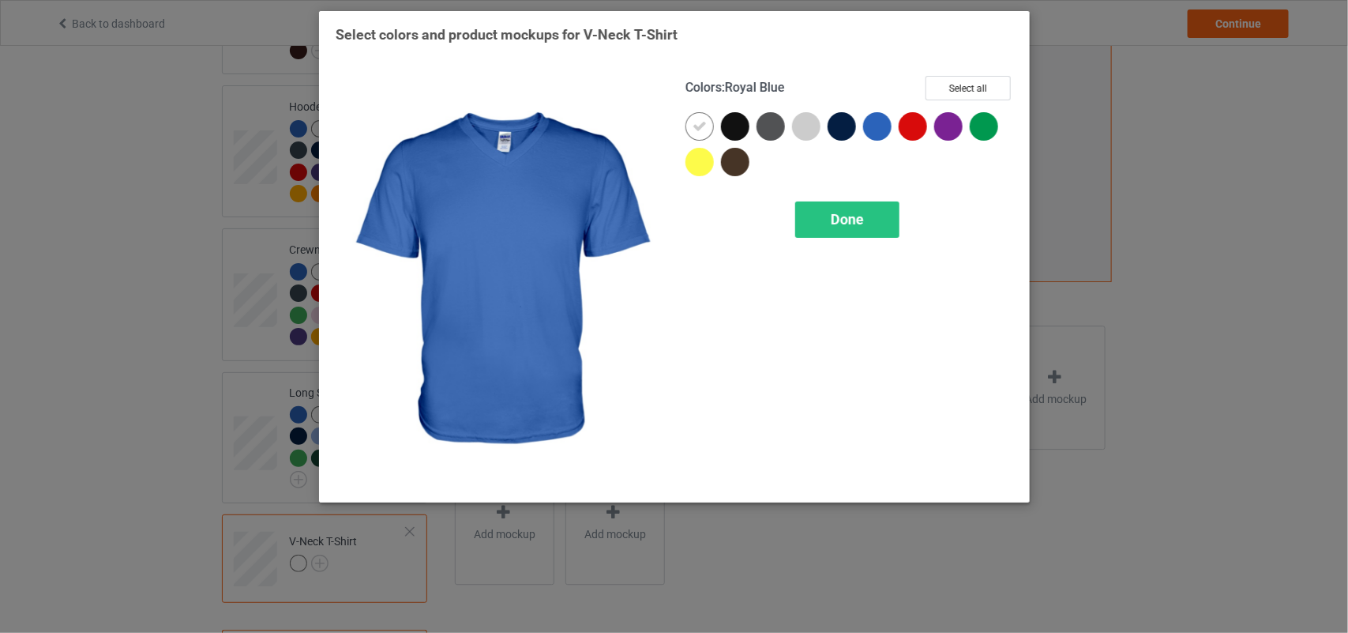
click at [887, 121] on div at bounding box center [877, 126] width 28 height 28
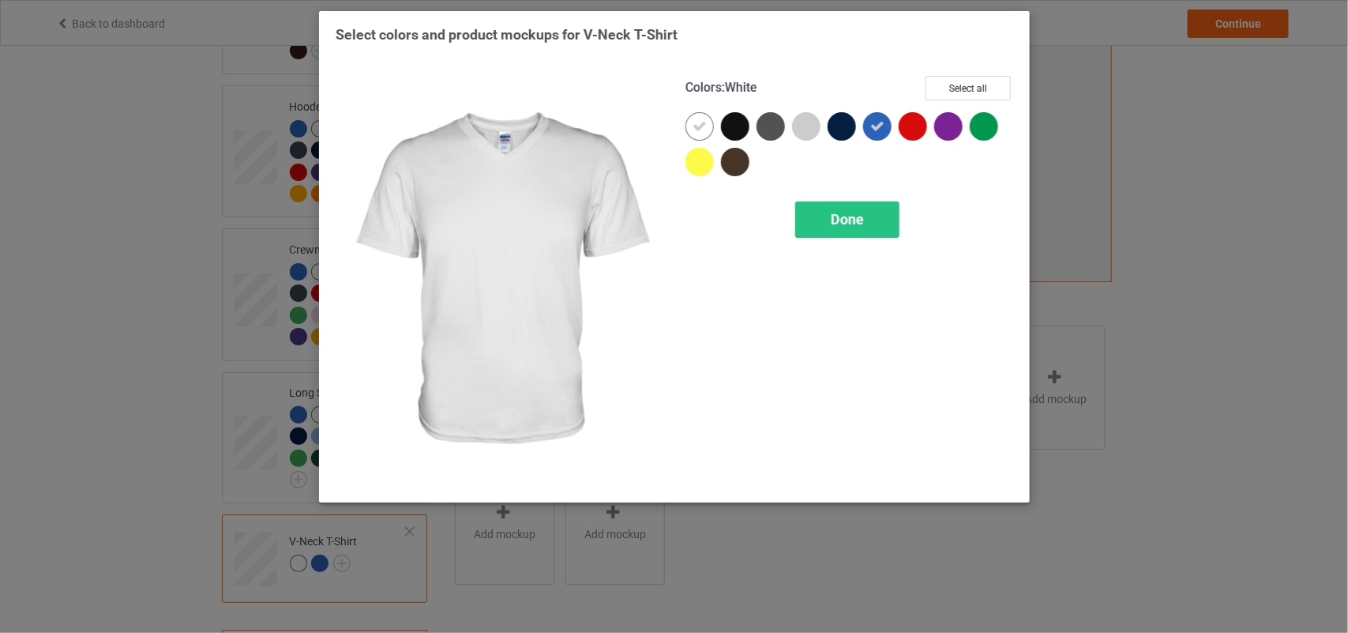
drag, startPoint x: 708, startPoint y: 129, endPoint x: 738, endPoint y: 123, distance: 30.5
click at [708, 128] on div at bounding box center [700, 126] width 28 height 28
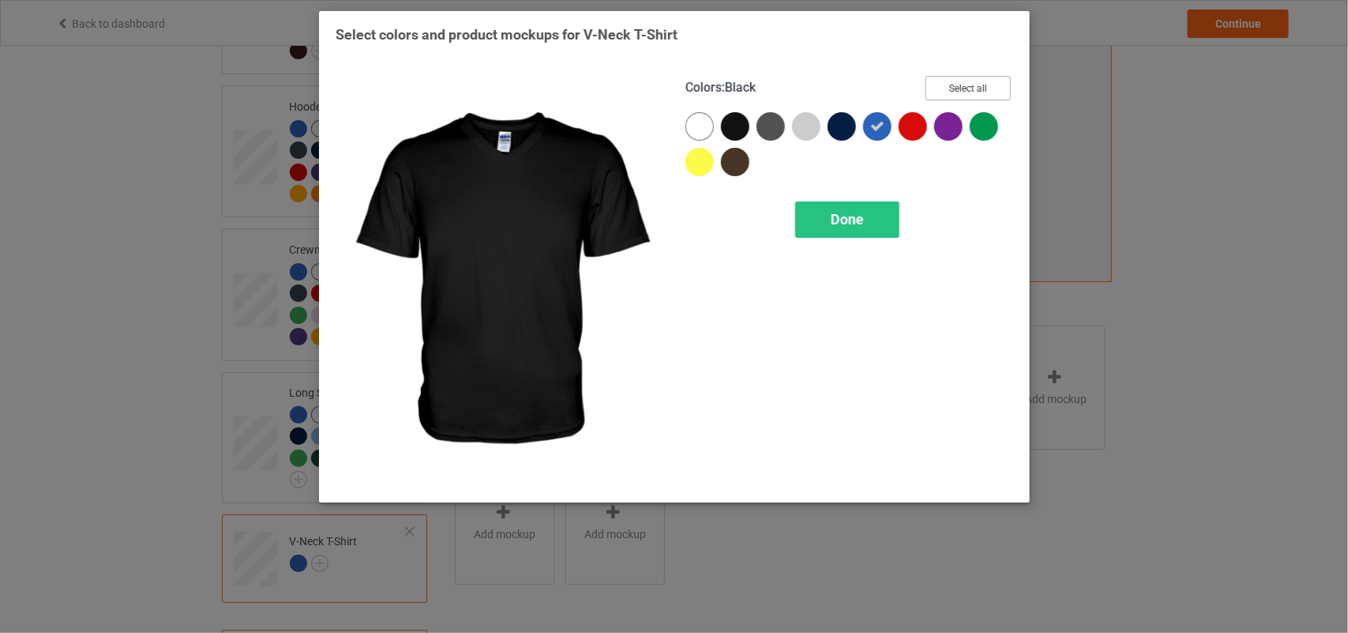
click at [945, 92] on button "Select all" at bounding box center [968, 88] width 85 height 24
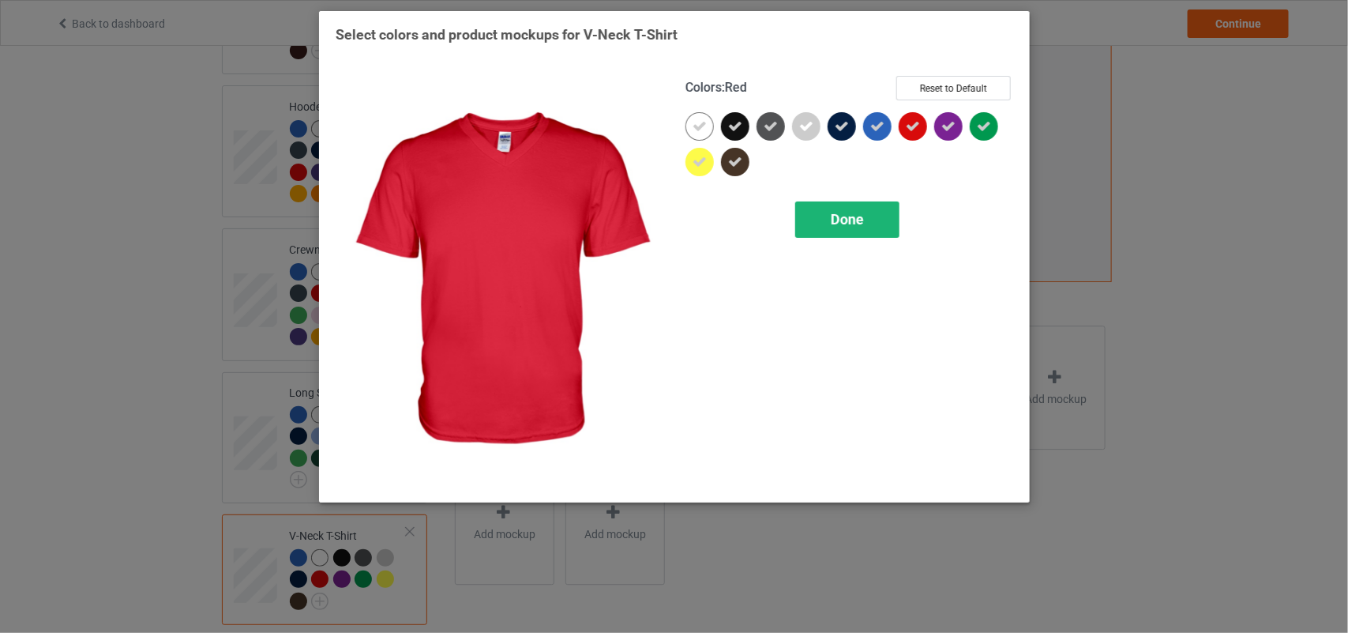
click at [832, 212] on span "Done" at bounding box center [847, 219] width 33 height 17
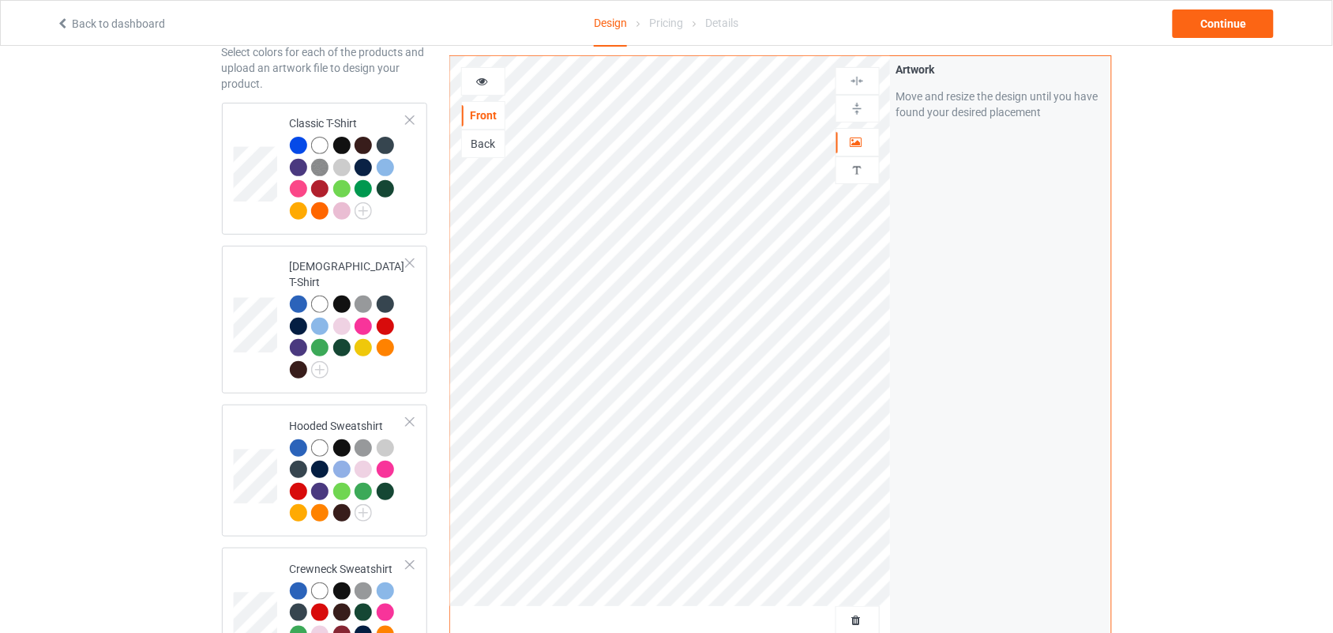
scroll to position [53, 0]
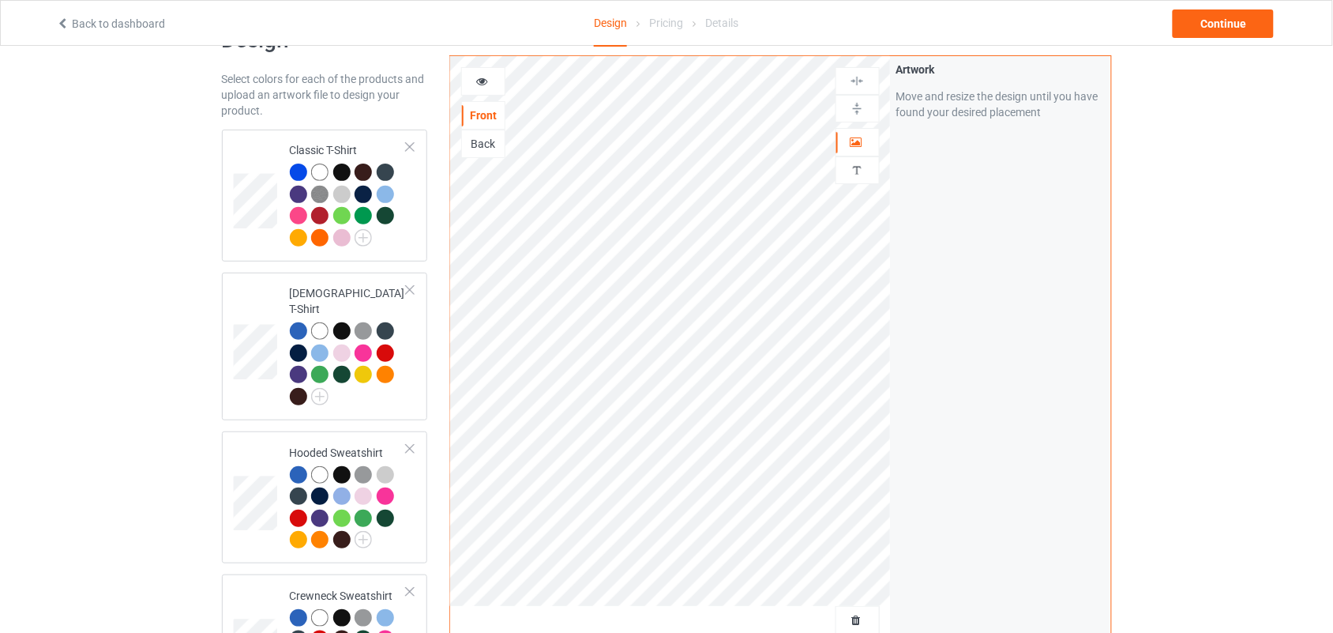
click at [482, 85] on icon at bounding box center [481, 78] width 13 height 11
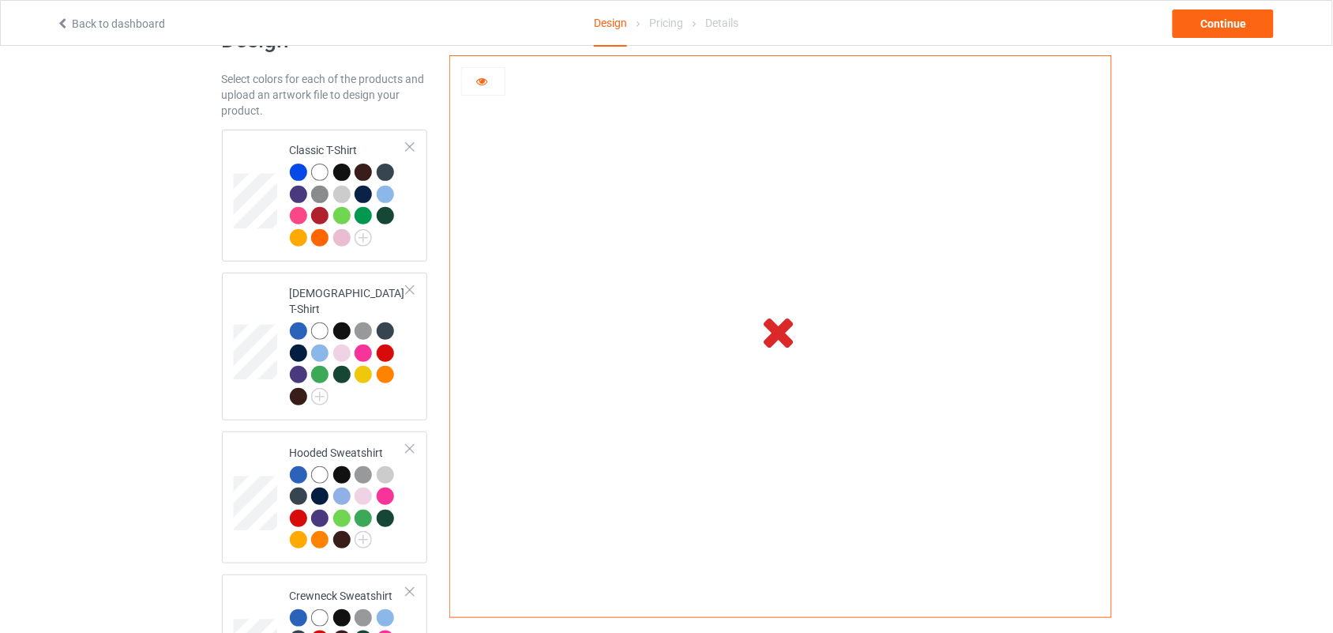
click at [483, 88] on div at bounding box center [483, 81] width 43 height 16
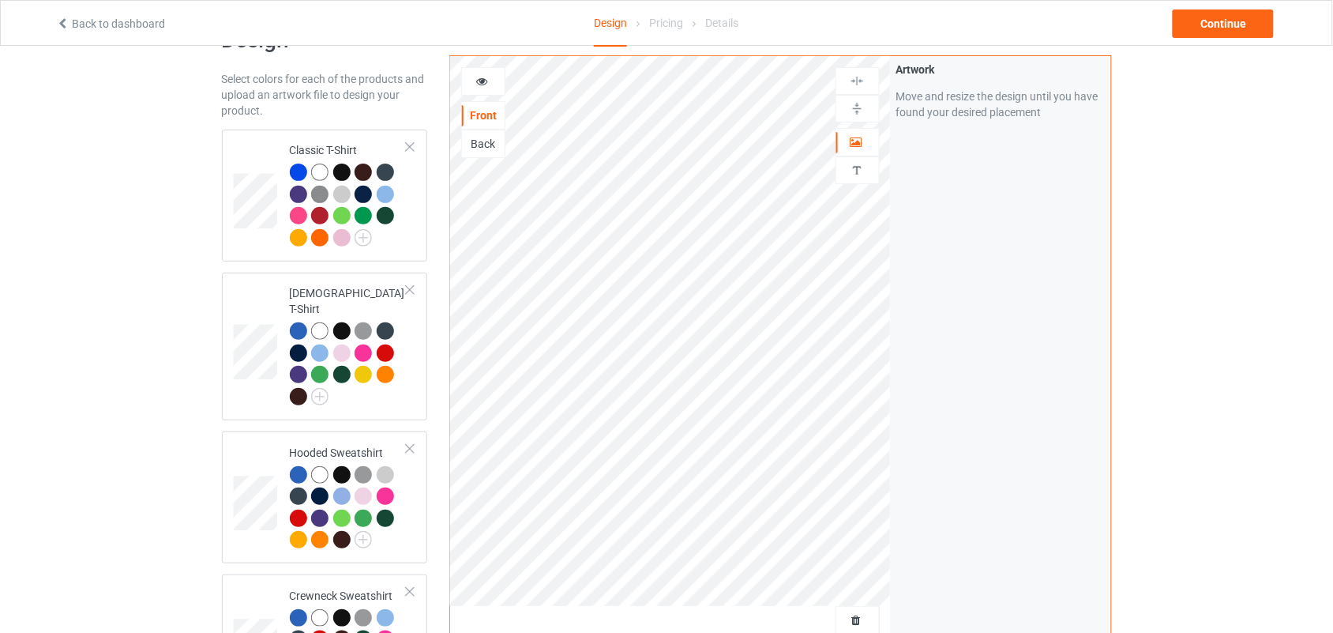
click at [487, 85] on icon at bounding box center [481, 78] width 13 height 11
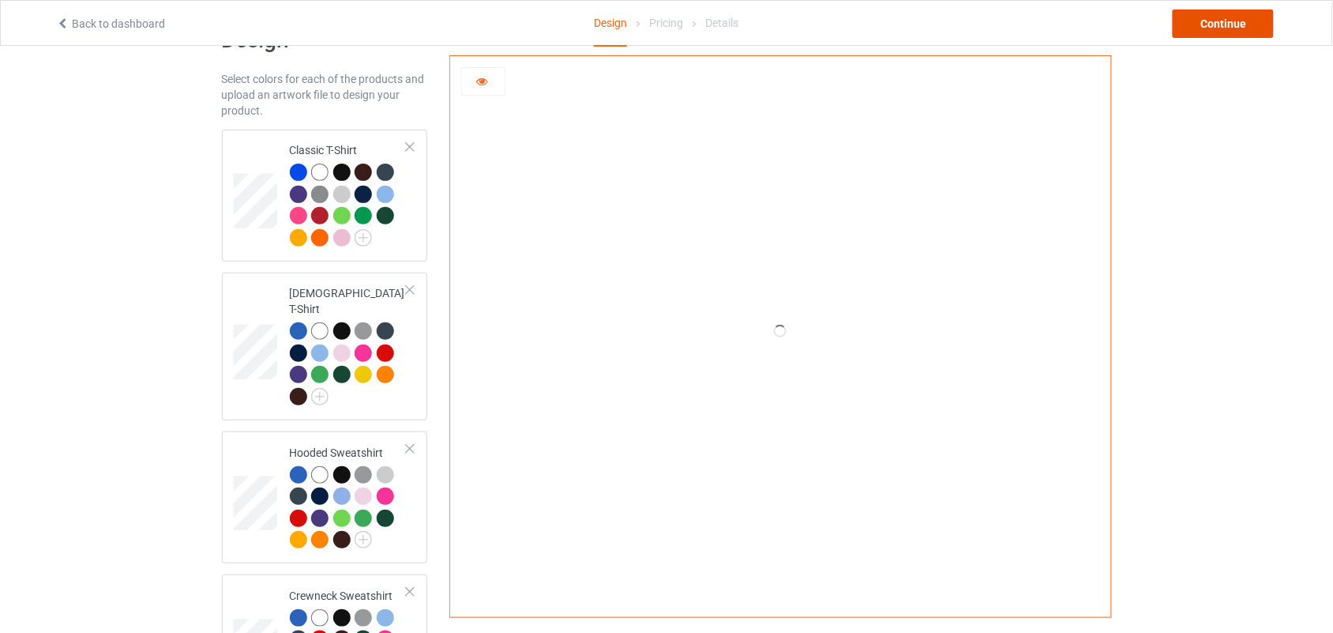
click at [1240, 18] on div "Continue" at bounding box center [1223, 23] width 101 height 28
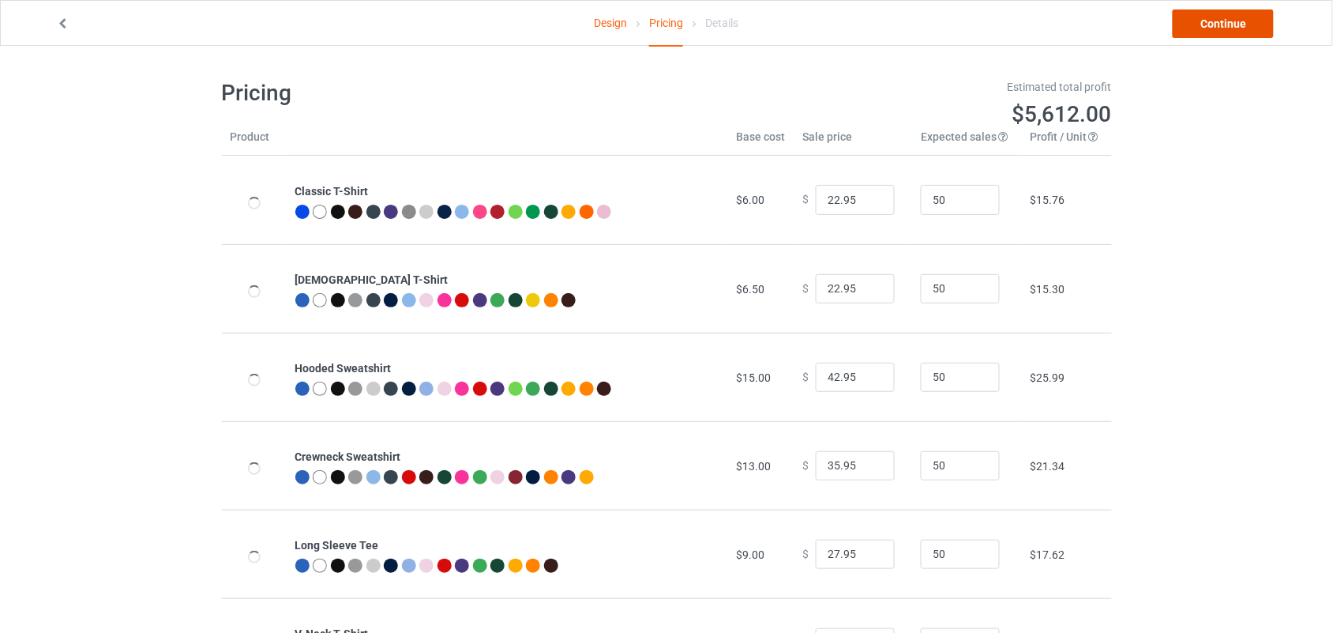
click at [1240, 18] on link "Continue" at bounding box center [1223, 23] width 101 height 28
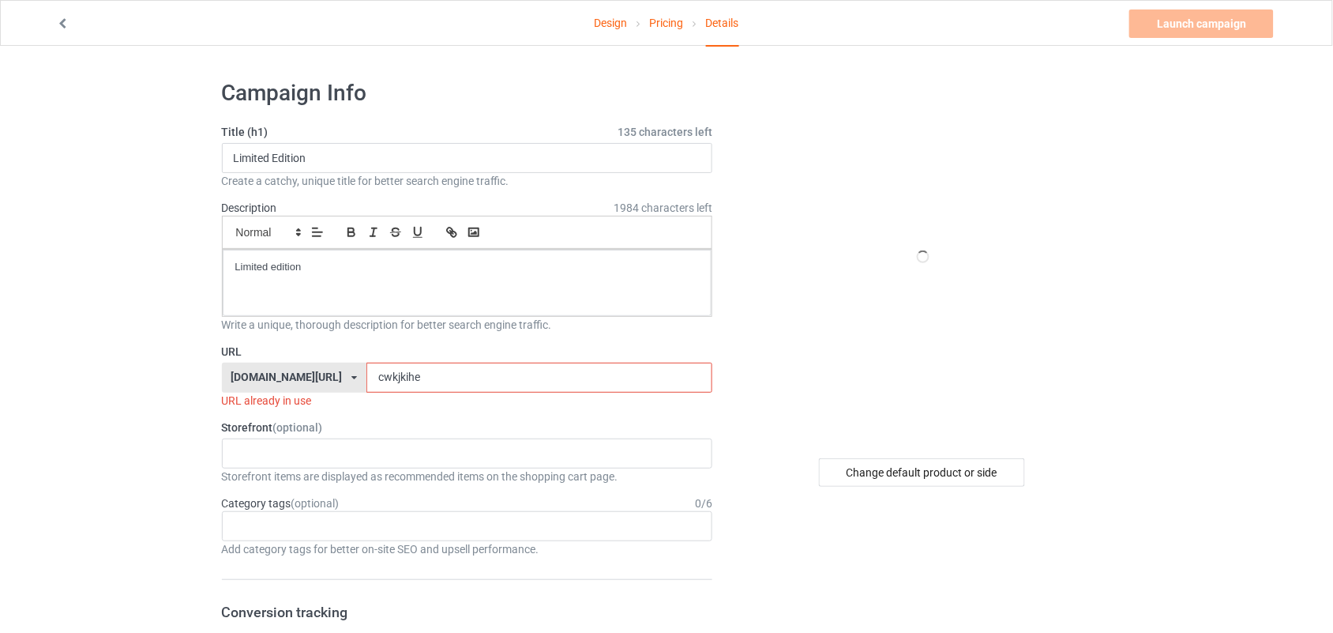
drag, startPoint x: 376, startPoint y: 384, endPoint x: 360, endPoint y: 381, distance: 16.0
click at [366, 381] on input "cwkjkihe" at bounding box center [539, 378] width 346 height 30
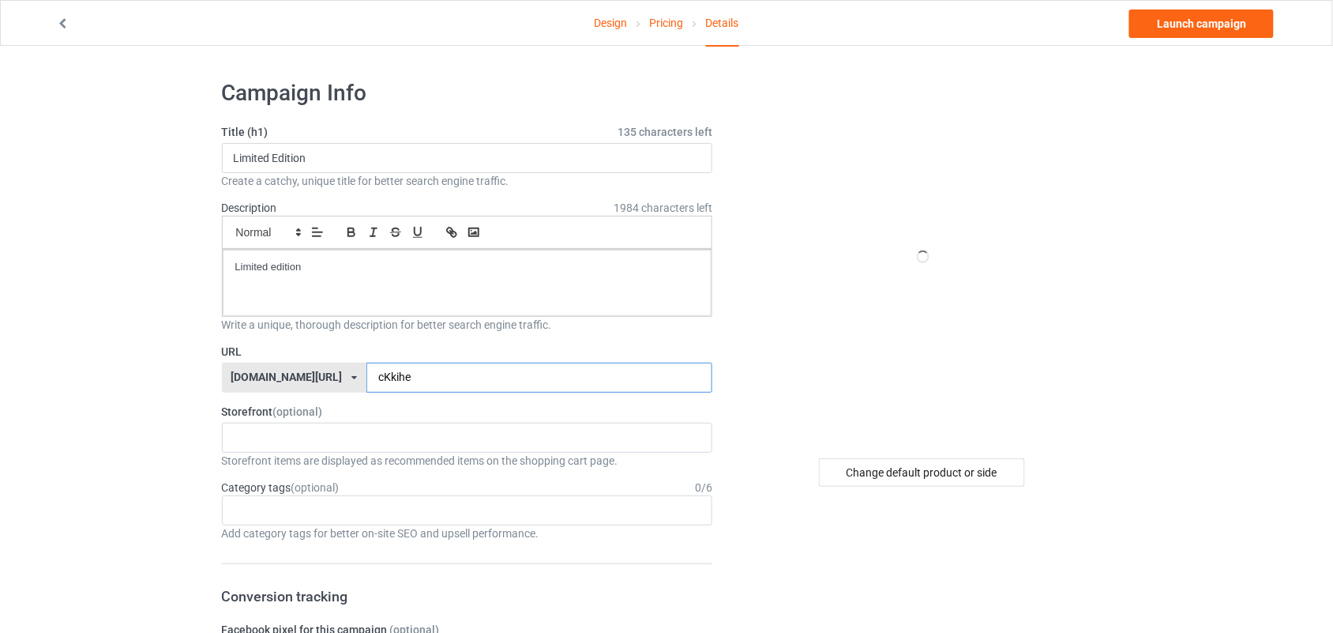
type input "cKkihe"
click at [602, 32] on link "Design" at bounding box center [610, 23] width 33 height 44
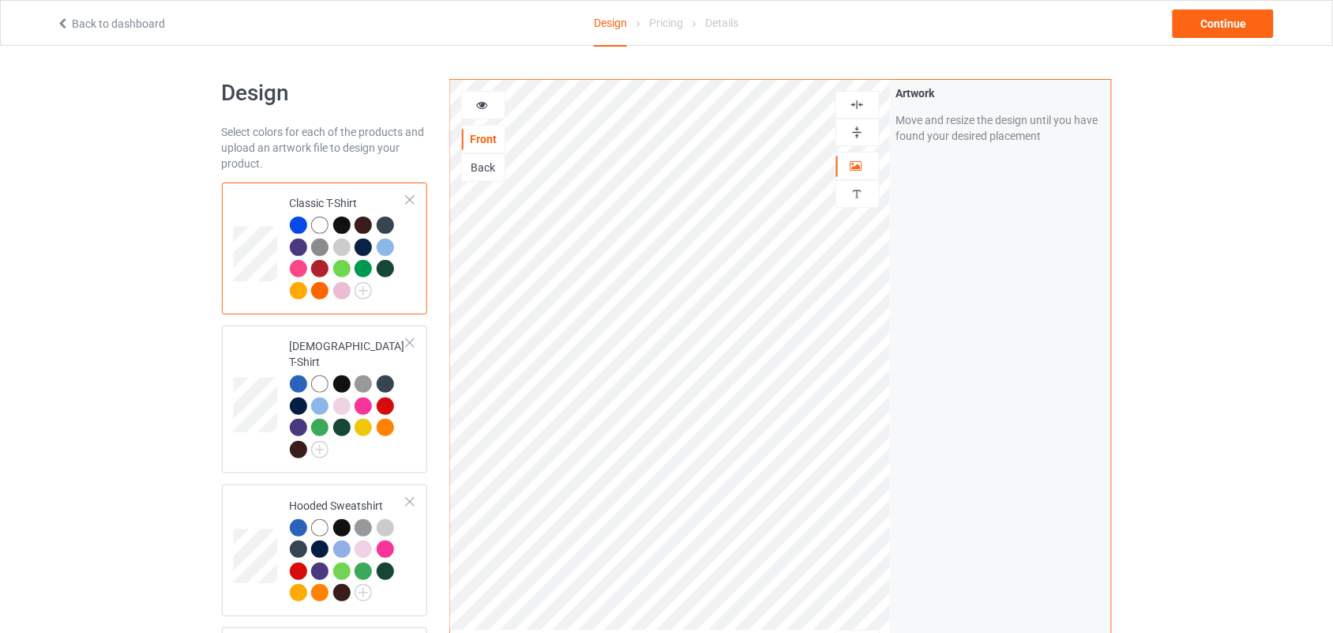
click at [480, 97] on icon at bounding box center [481, 102] width 13 height 11
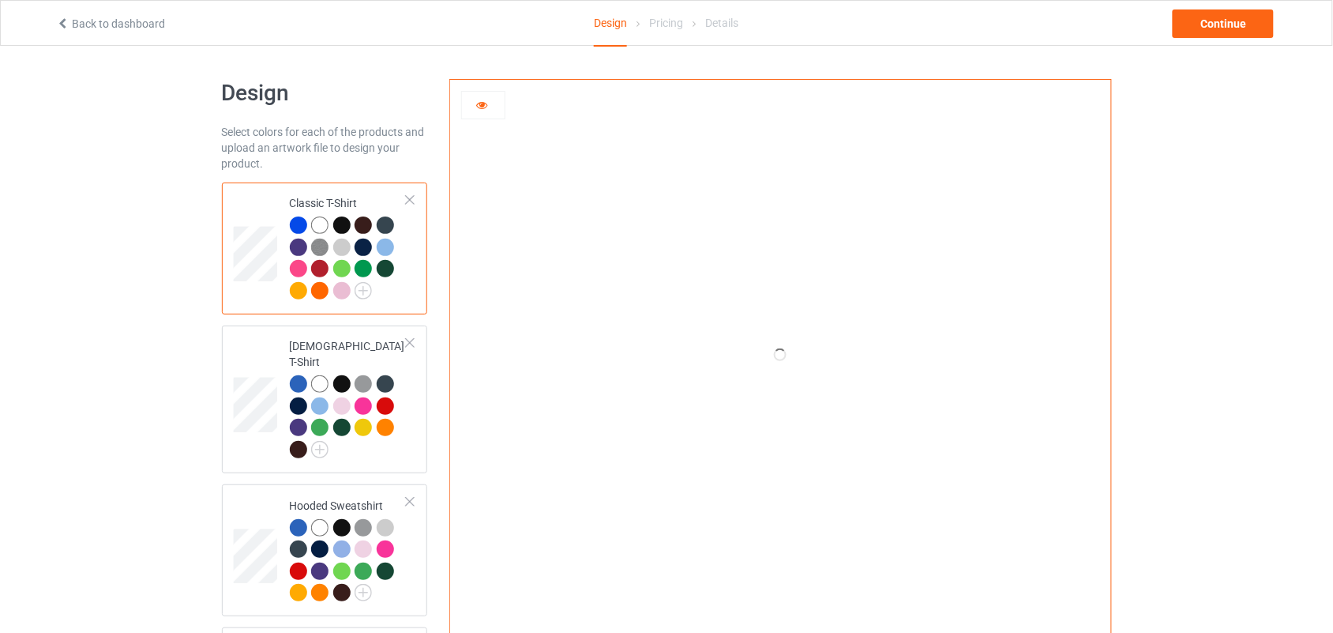
click at [480, 97] on icon at bounding box center [481, 102] width 13 height 11
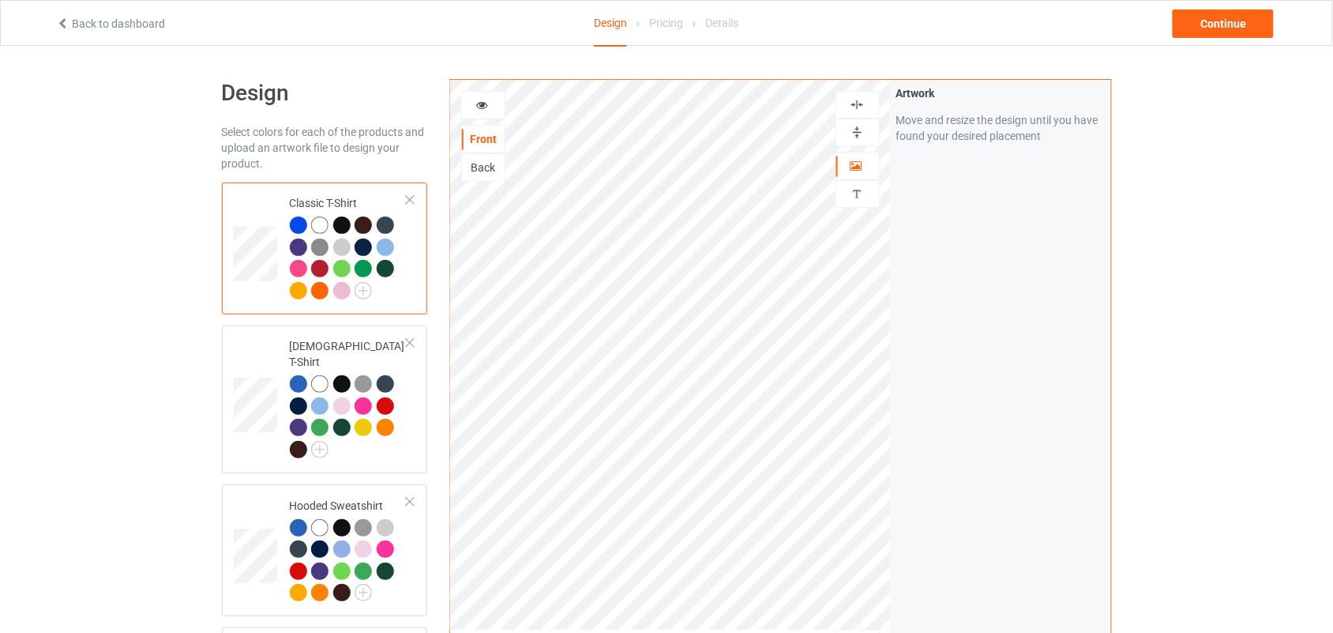
click at [480, 97] on icon at bounding box center [481, 102] width 13 height 11
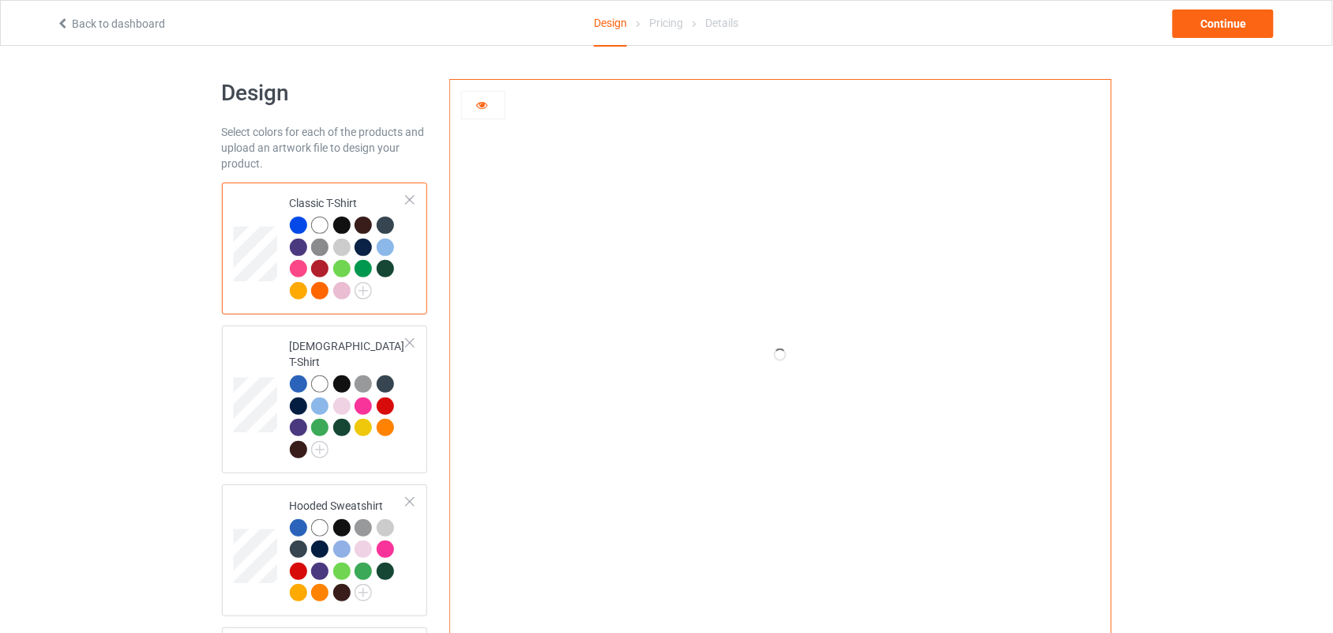
click at [480, 97] on icon at bounding box center [481, 102] width 13 height 11
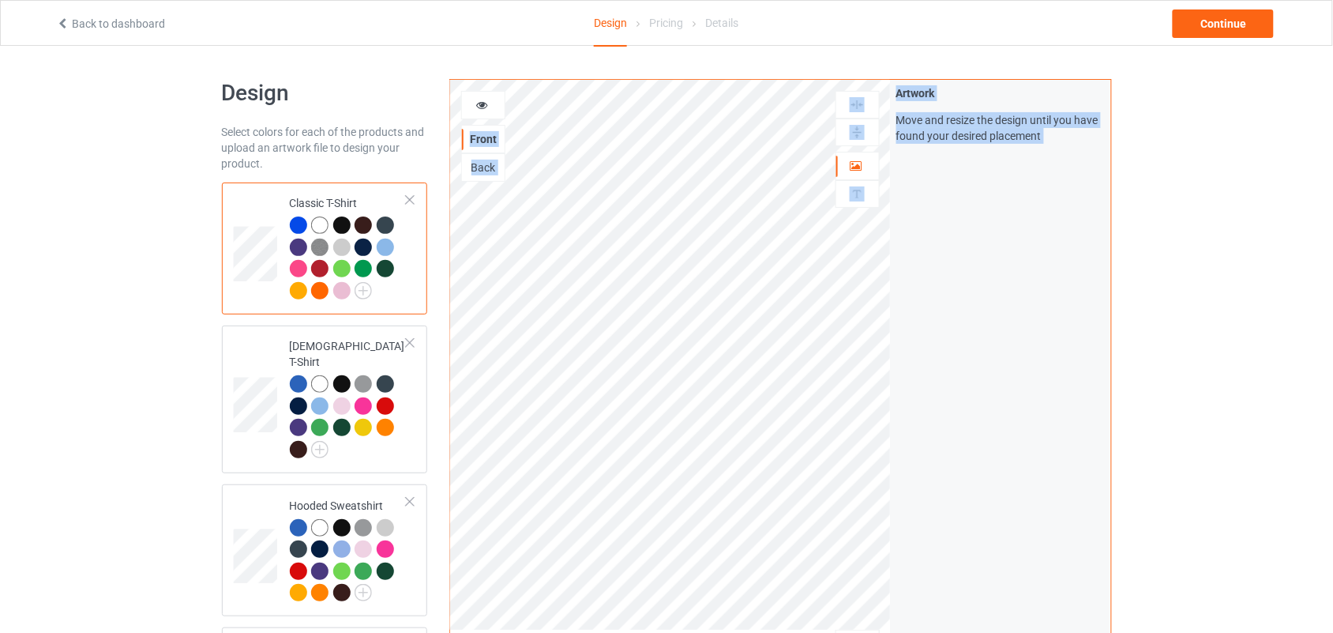
click at [480, 97] on icon at bounding box center [481, 102] width 13 height 11
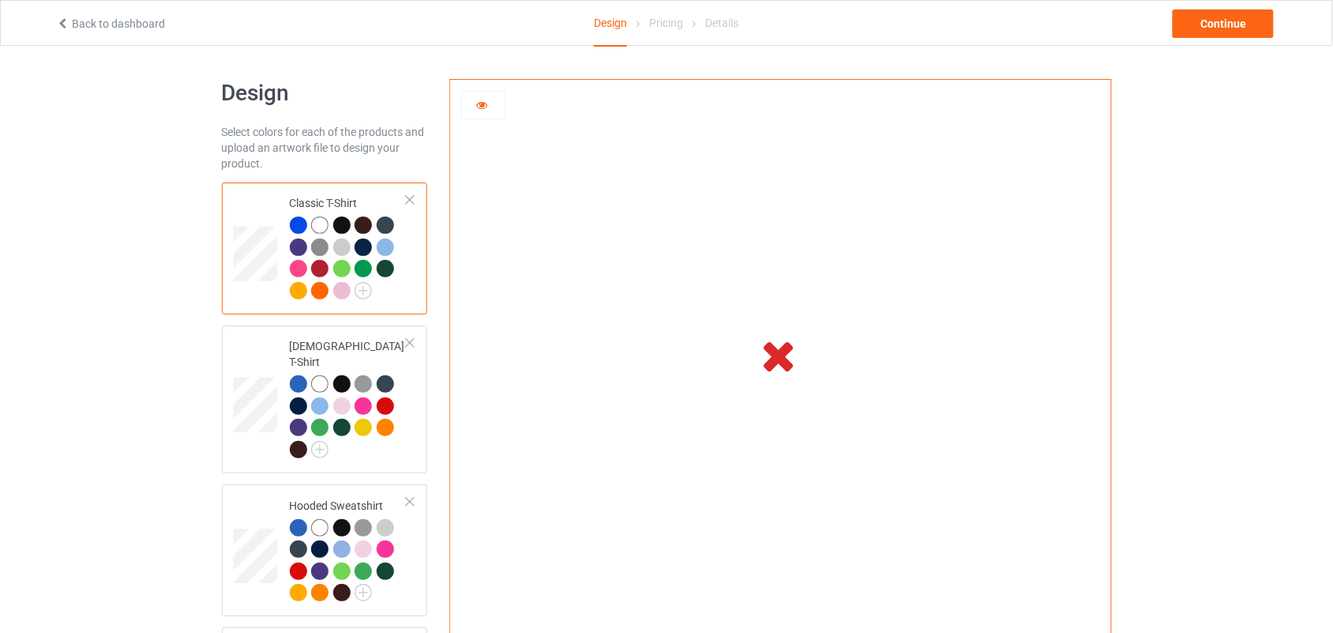
click at [480, 97] on icon at bounding box center [481, 102] width 13 height 11
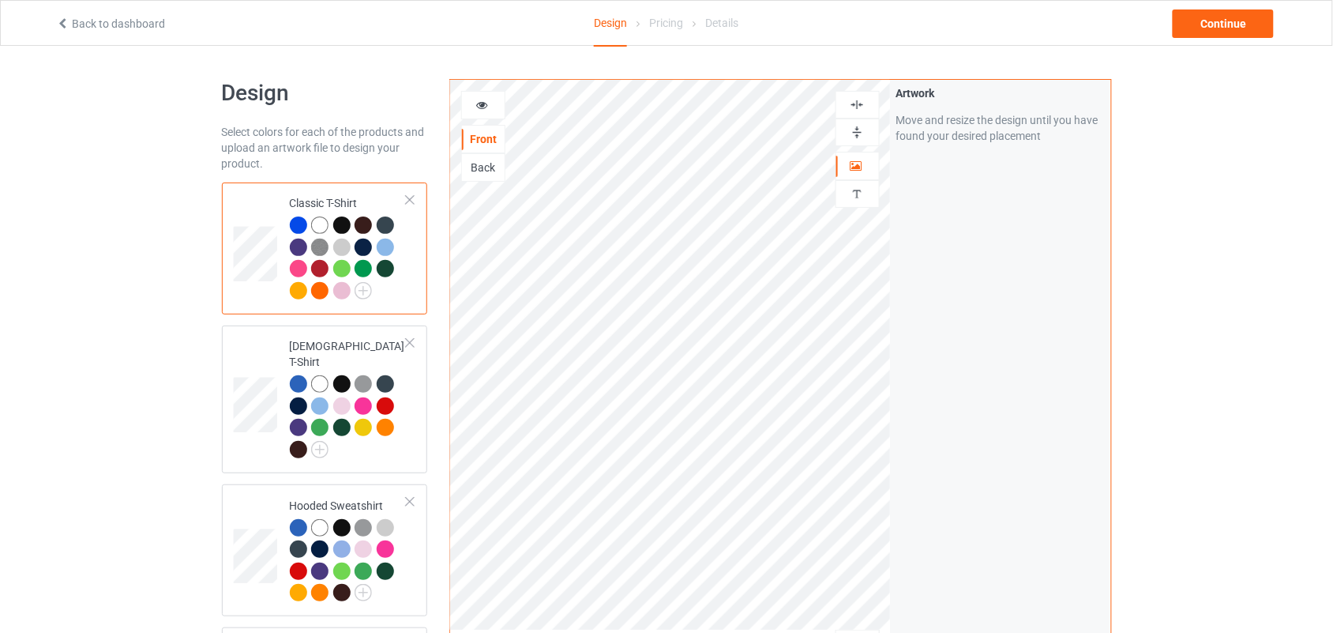
click at [478, 107] on icon at bounding box center [481, 102] width 13 height 11
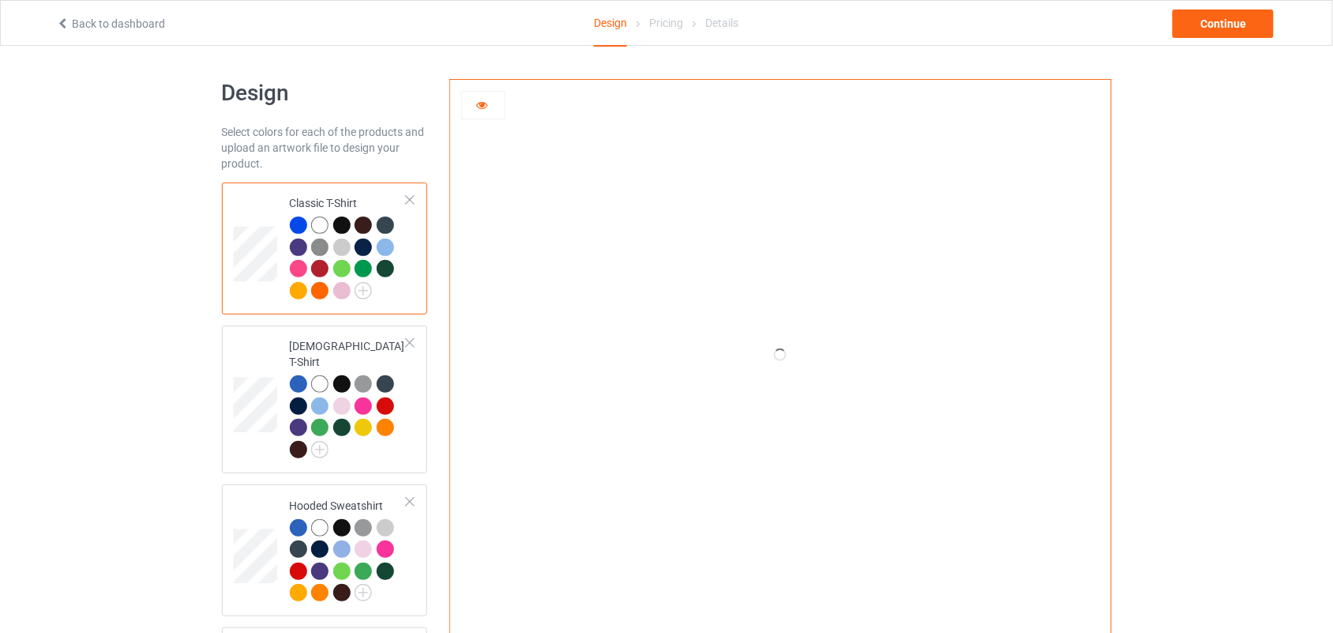
click at [478, 107] on icon at bounding box center [481, 102] width 13 height 11
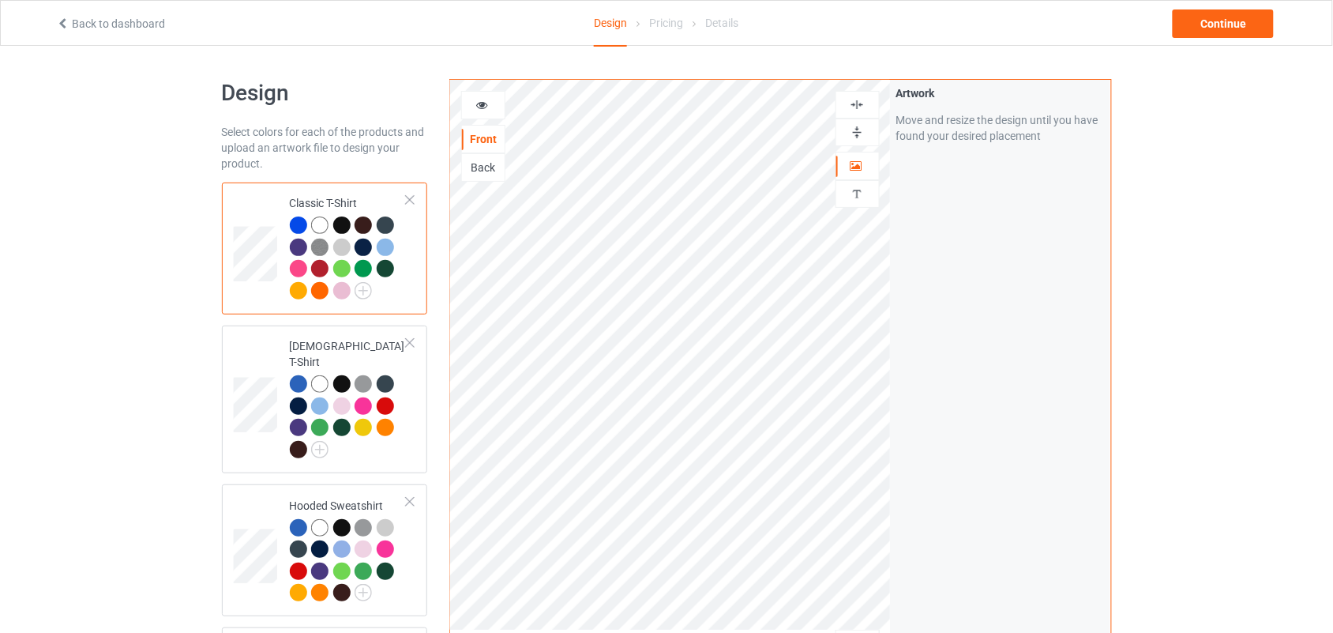
click at [478, 107] on icon at bounding box center [481, 102] width 13 height 11
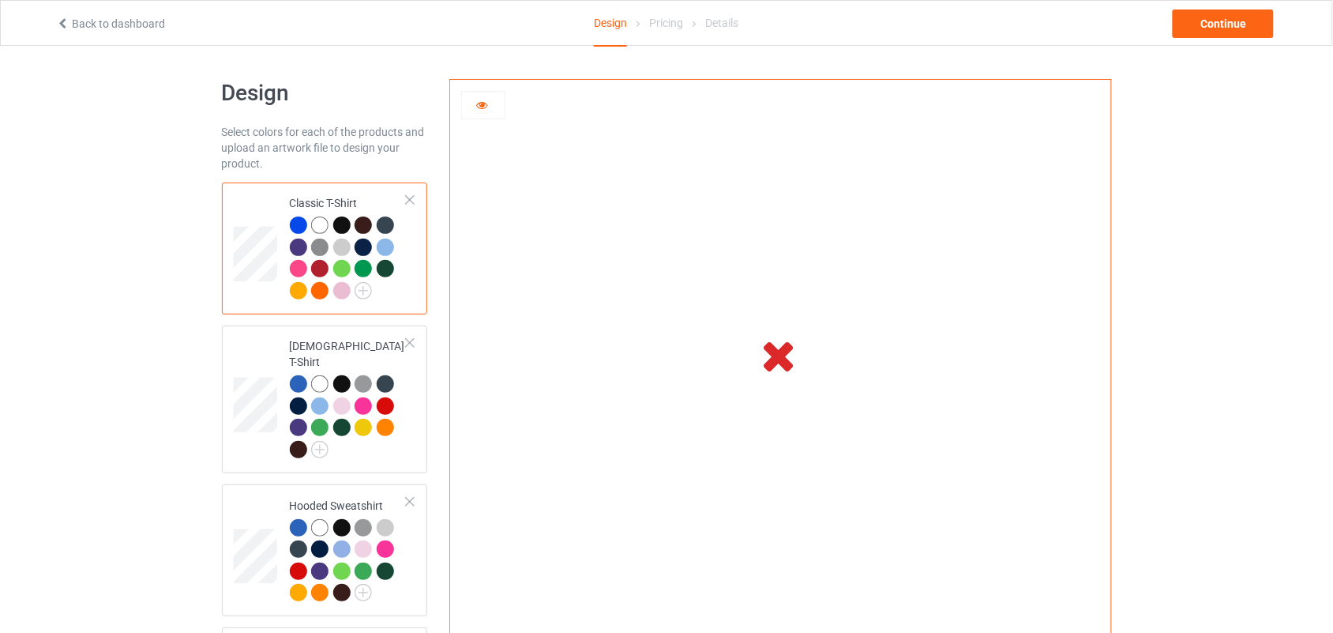
click at [487, 111] on div at bounding box center [483, 105] width 43 height 16
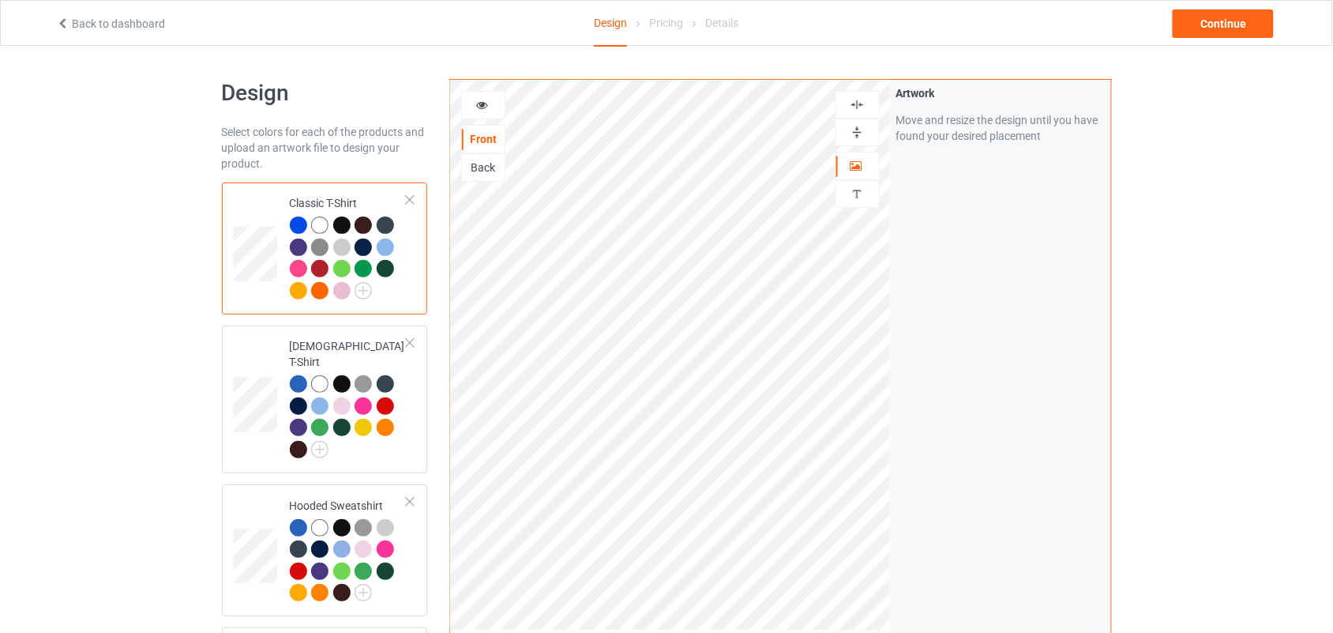
click at [487, 111] on div at bounding box center [483, 105] width 43 height 16
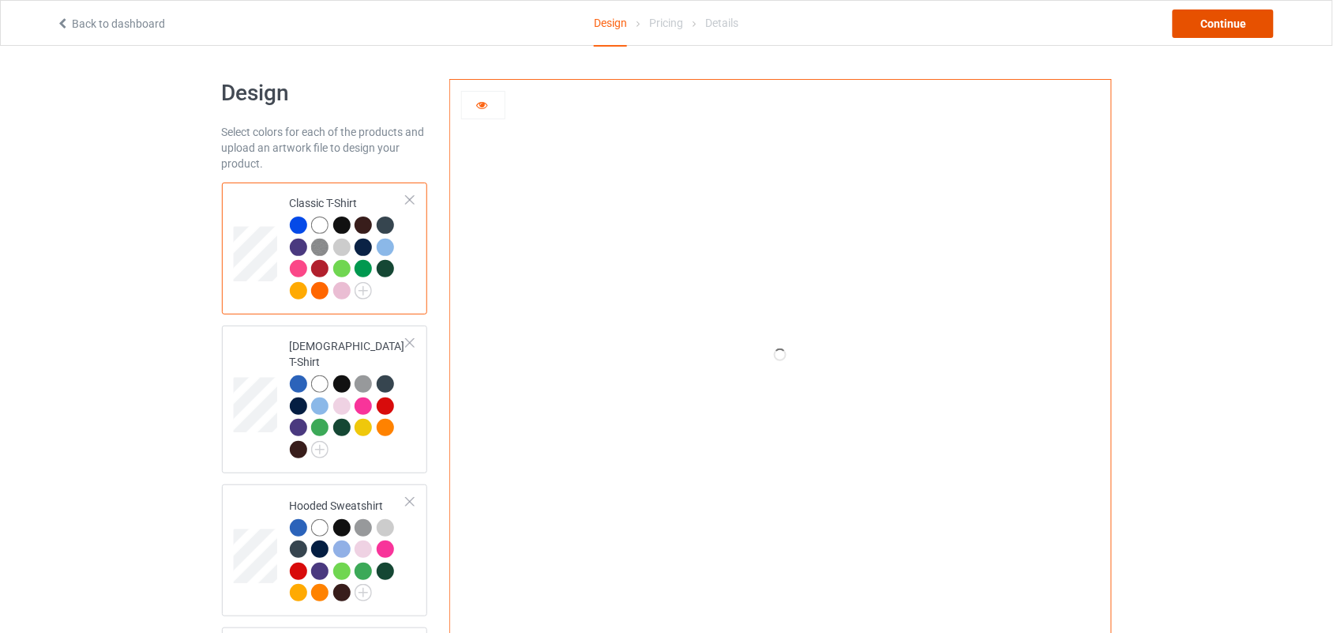
click at [1242, 18] on div "Continue" at bounding box center [1223, 23] width 101 height 28
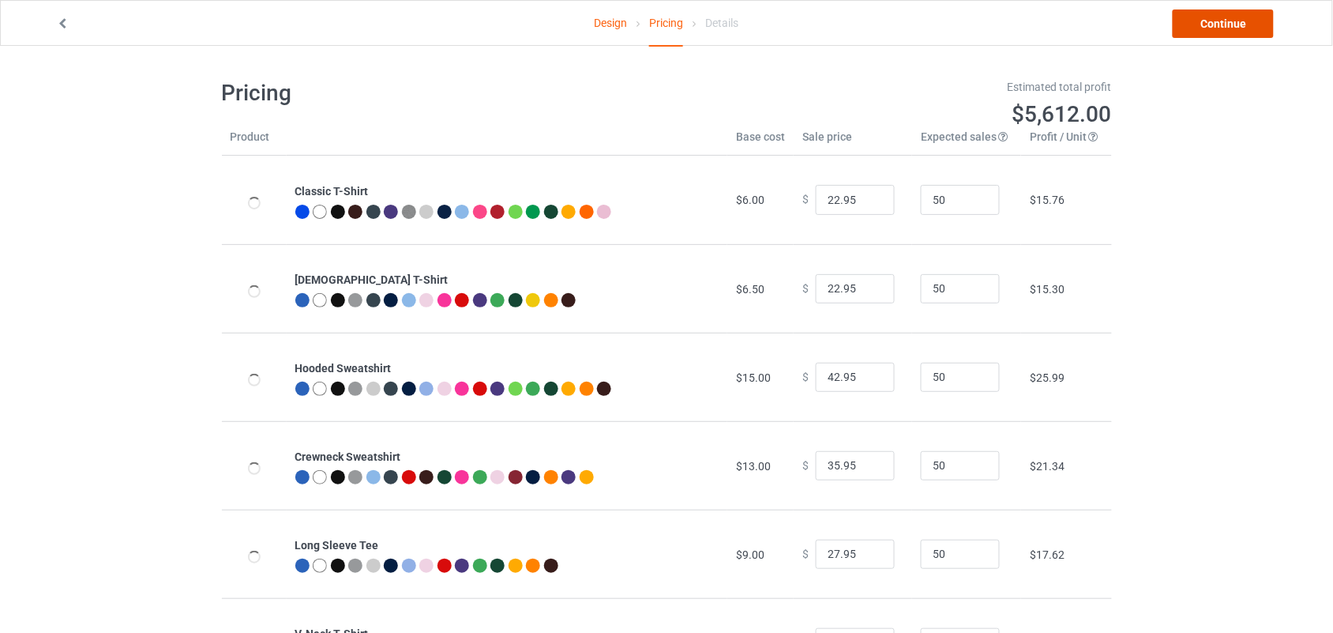
click at [1242, 18] on link "Continue" at bounding box center [1223, 23] width 101 height 28
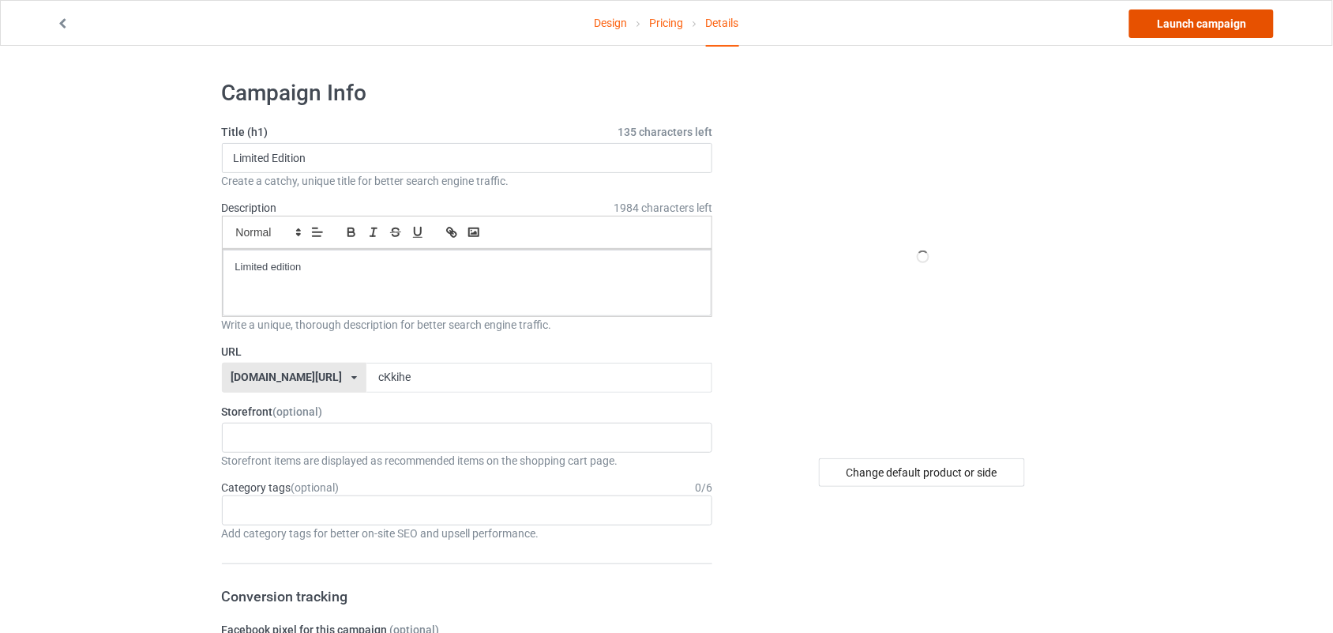
click at [1242, 18] on link "Launch campaign" at bounding box center [1201, 23] width 145 height 28
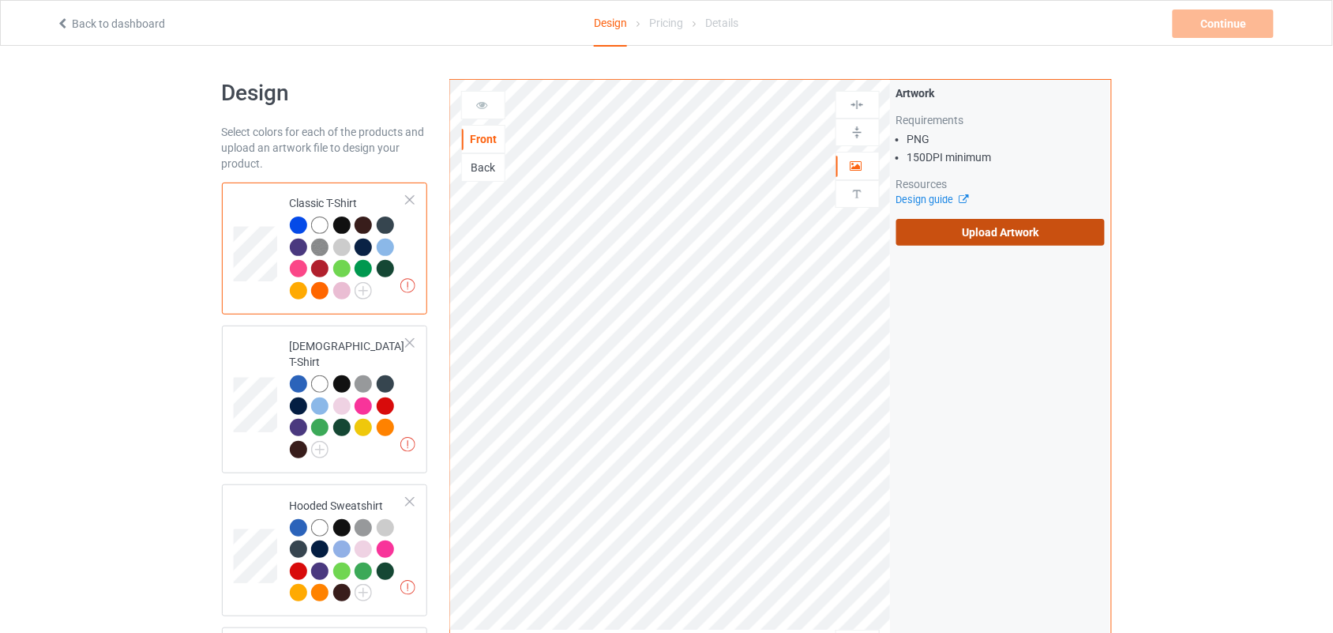
click at [936, 243] on label "Upload Artwork" at bounding box center [1000, 232] width 209 height 27
click at [0, 0] on input "Upload Artwork" at bounding box center [0, 0] width 0 height 0
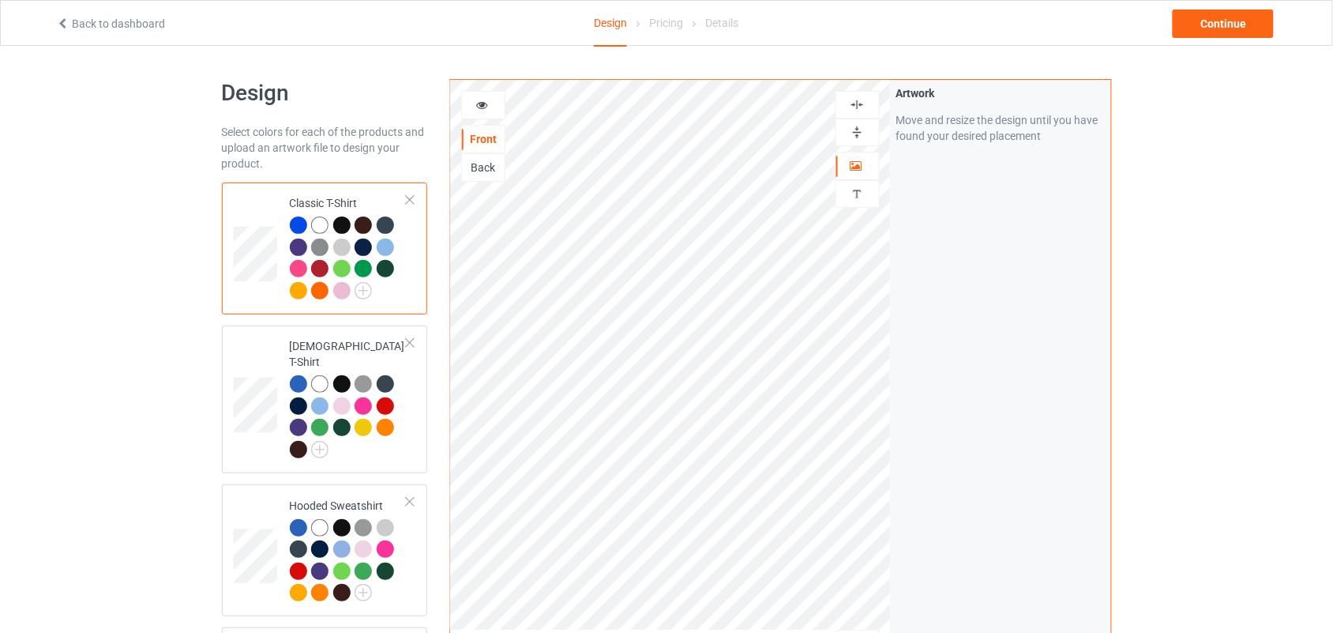
click at [479, 104] on icon at bounding box center [481, 102] width 13 height 11
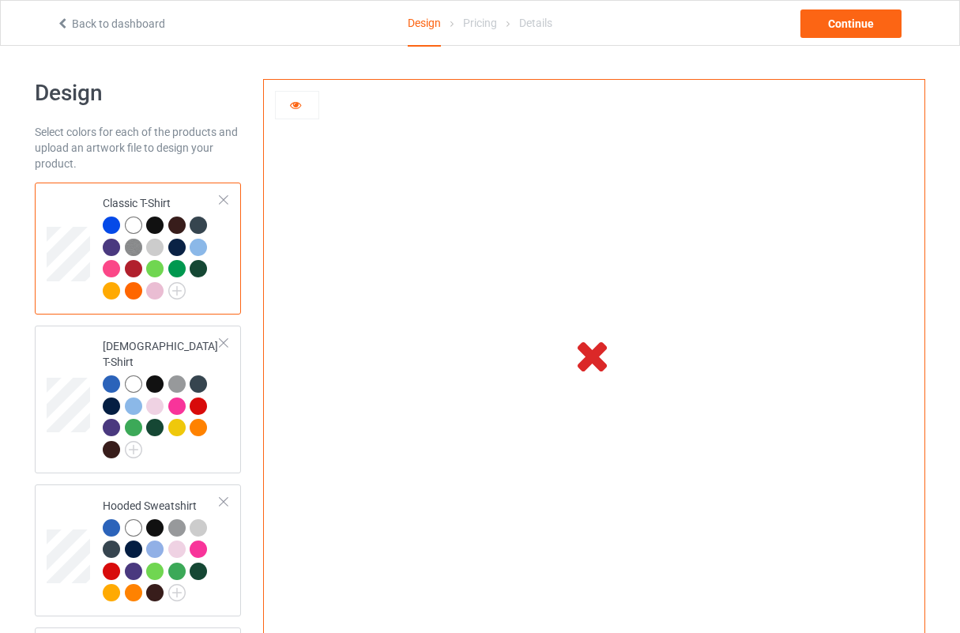
click at [584, 357] on icon at bounding box center [592, 355] width 52 height 44
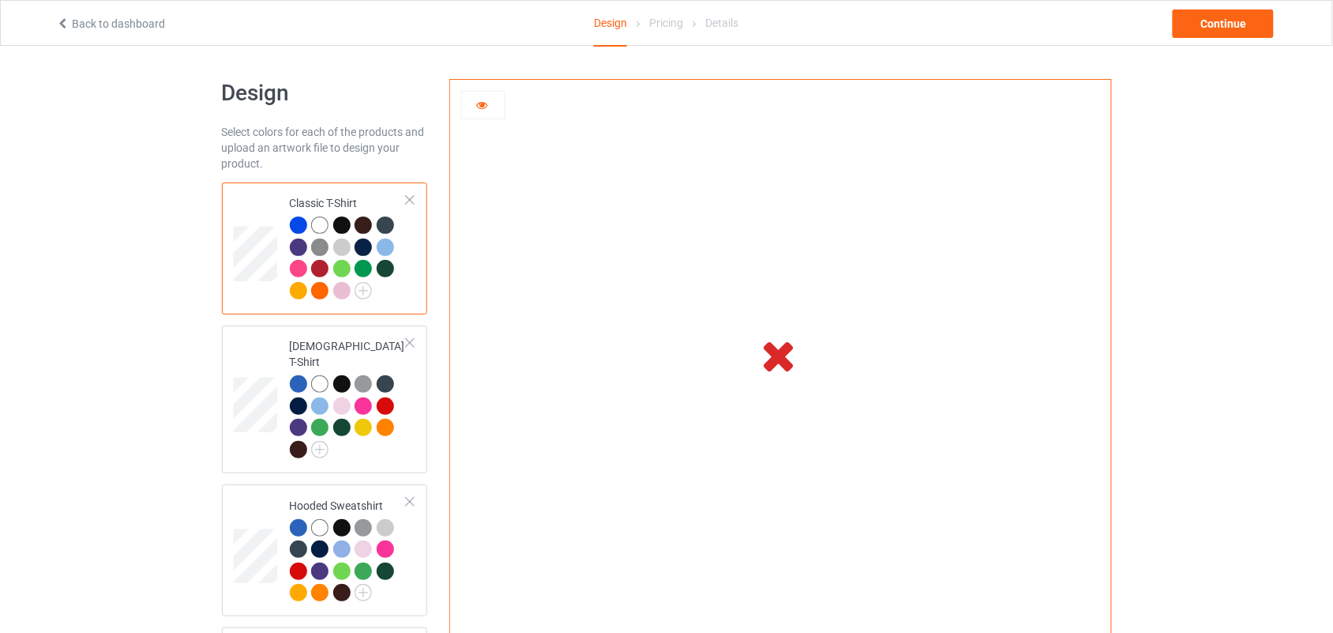
click at [499, 115] on div at bounding box center [483, 105] width 44 height 28
click at [492, 112] on div at bounding box center [483, 105] width 43 height 16
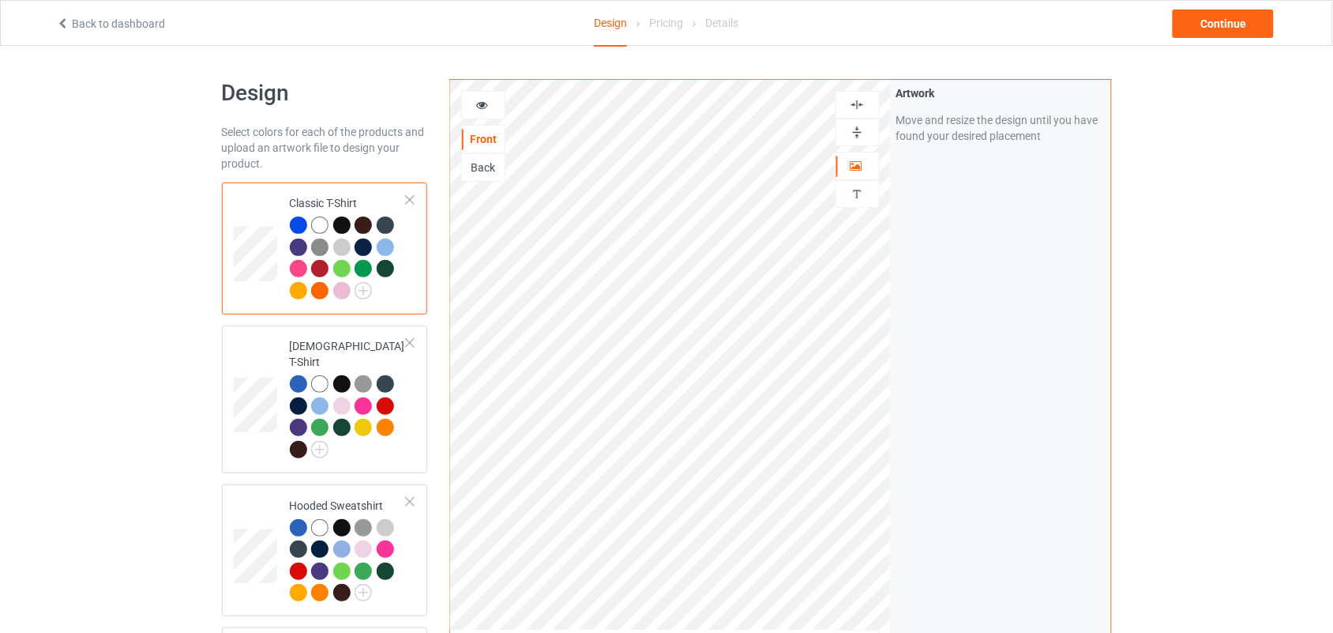
click at [491, 103] on div at bounding box center [483, 105] width 43 height 16
